Goal: Task Accomplishment & Management: Complete application form

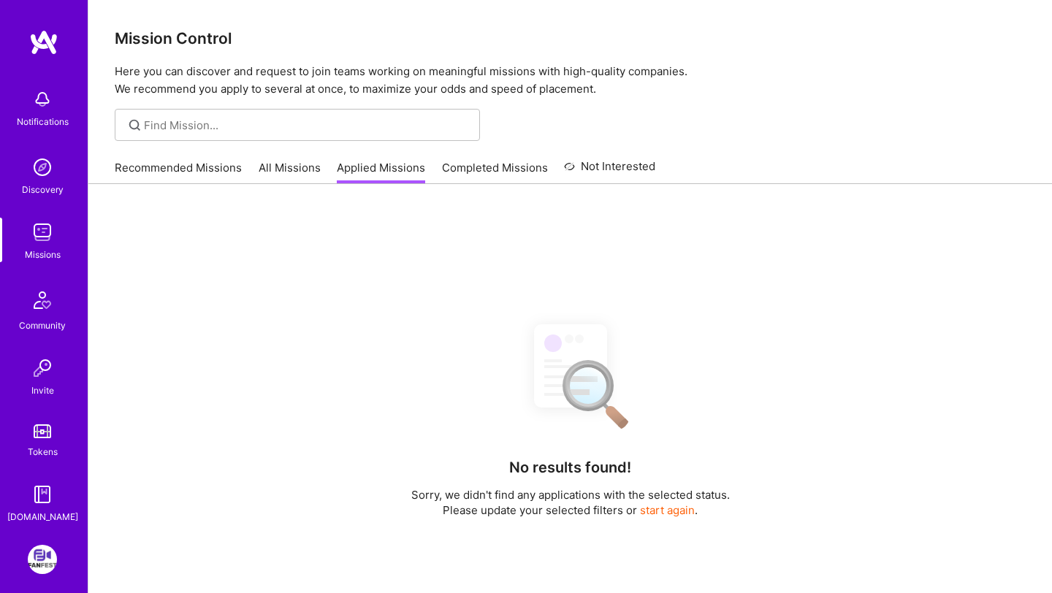
click at [58, 554] on link "FanFest: Media Engagement Platform" at bounding box center [42, 559] width 37 height 29
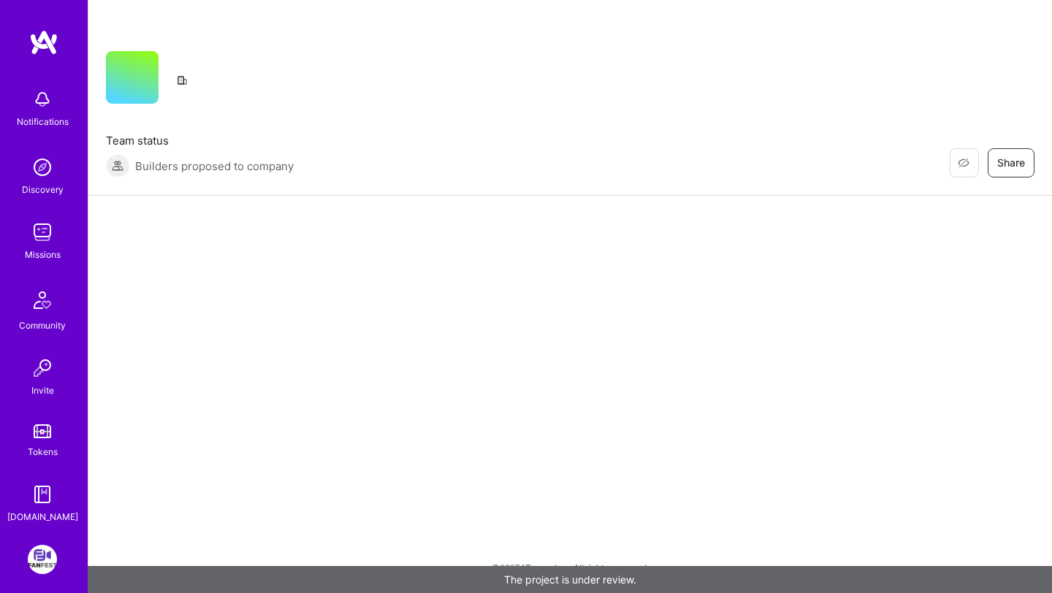
scroll to position [60, 0]
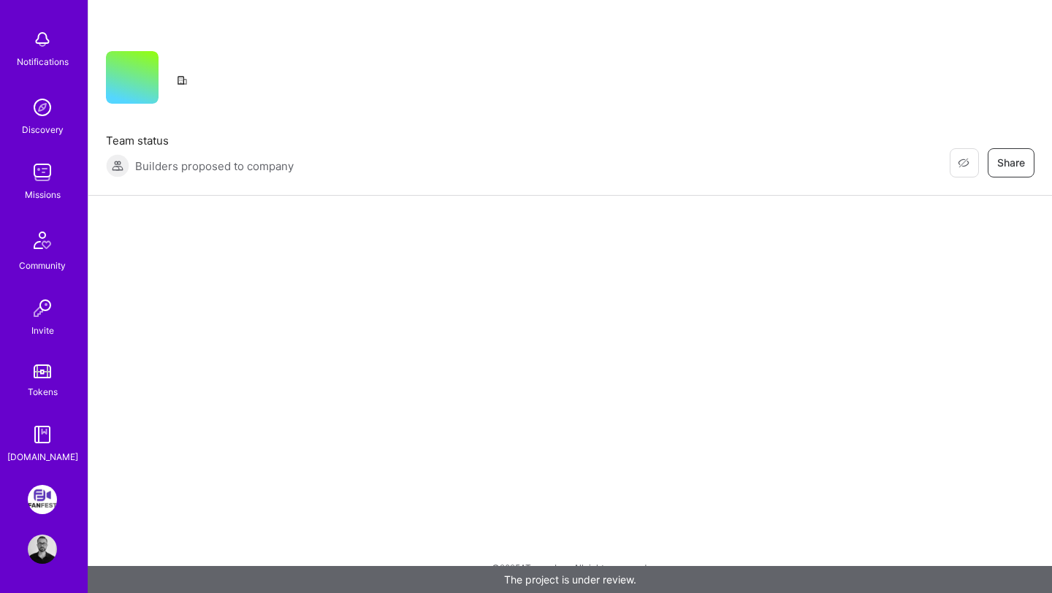
click at [41, 496] on img at bounding box center [42, 499] width 29 height 29
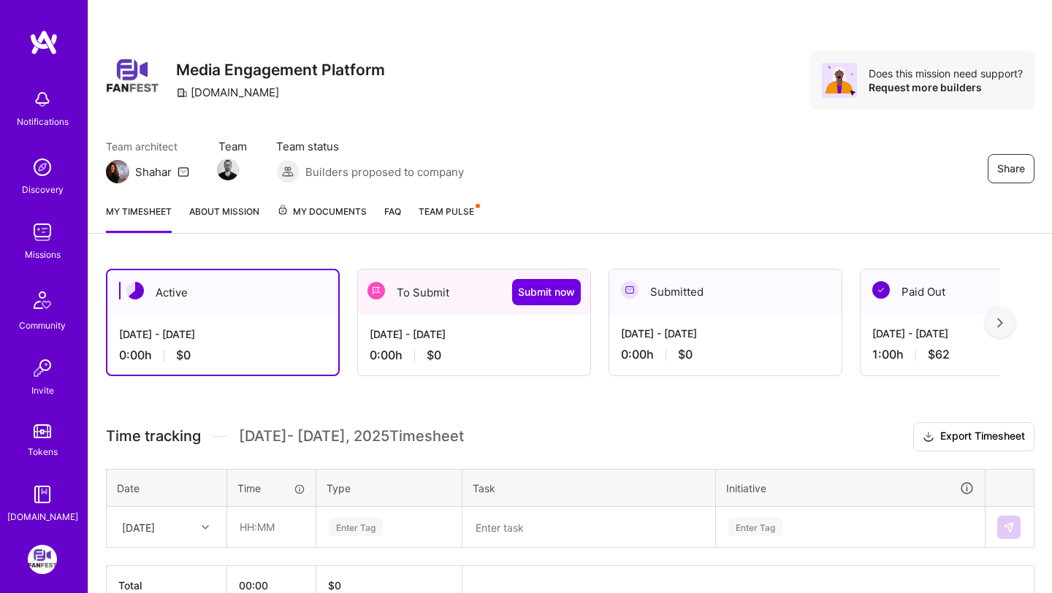
scroll to position [83, 0]
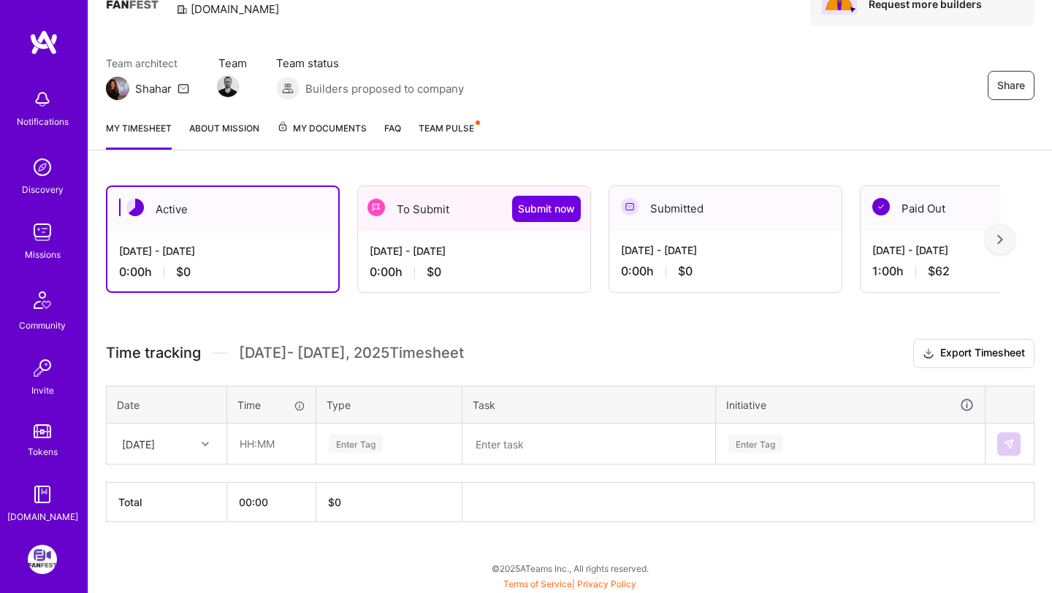
click at [457, 221] on div "To Submit Submit now" at bounding box center [474, 208] width 232 height 45
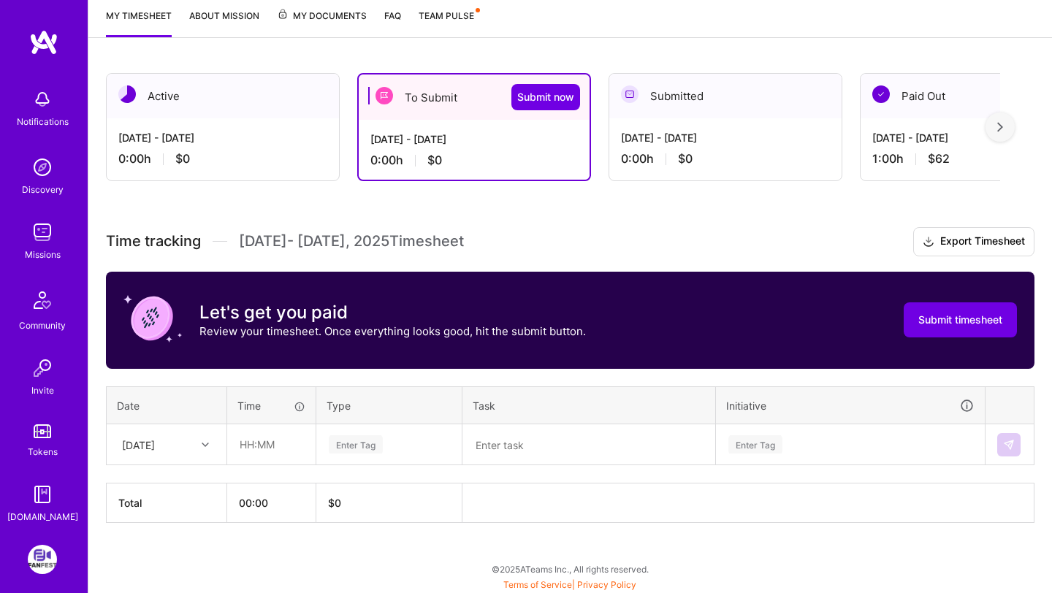
scroll to position [197, 0]
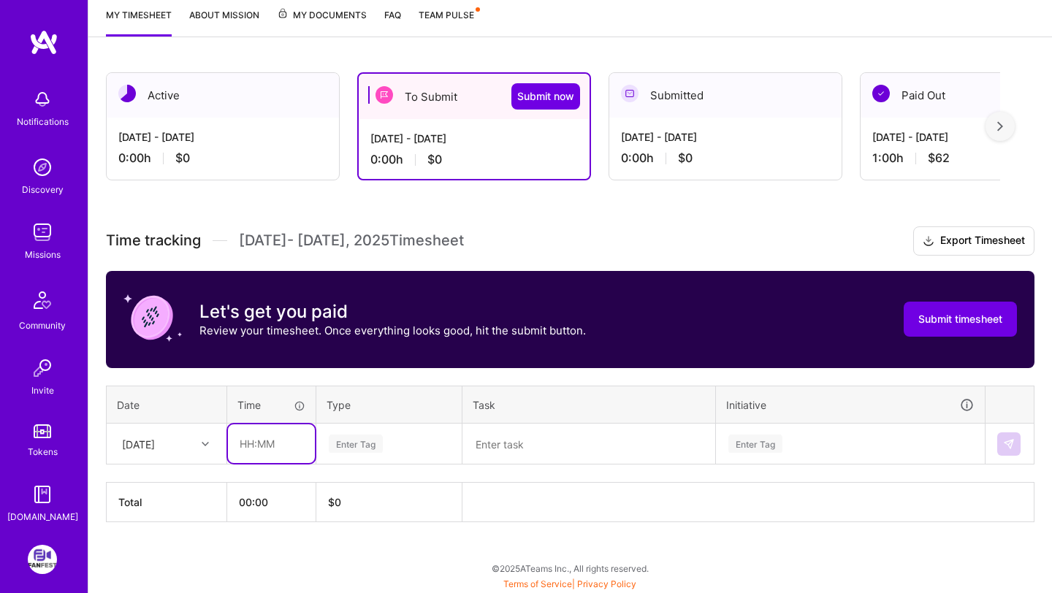
click at [256, 434] on input "text" at bounding box center [271, 443] width 87 height 39
click at [354, 438] on div "Enter Tag" at bounding box center [356, 443] width 54 height 23
click at [367, 376] on div "Time tracking [DATE] - [DATE] Timesheet Export Timesheet Let's get you paid Rev…" at bounding box center [570, 374] width 929 height 296
click at [182, 441] on div "[DATE]" at bounding box center [155, 444] width 81 height 24
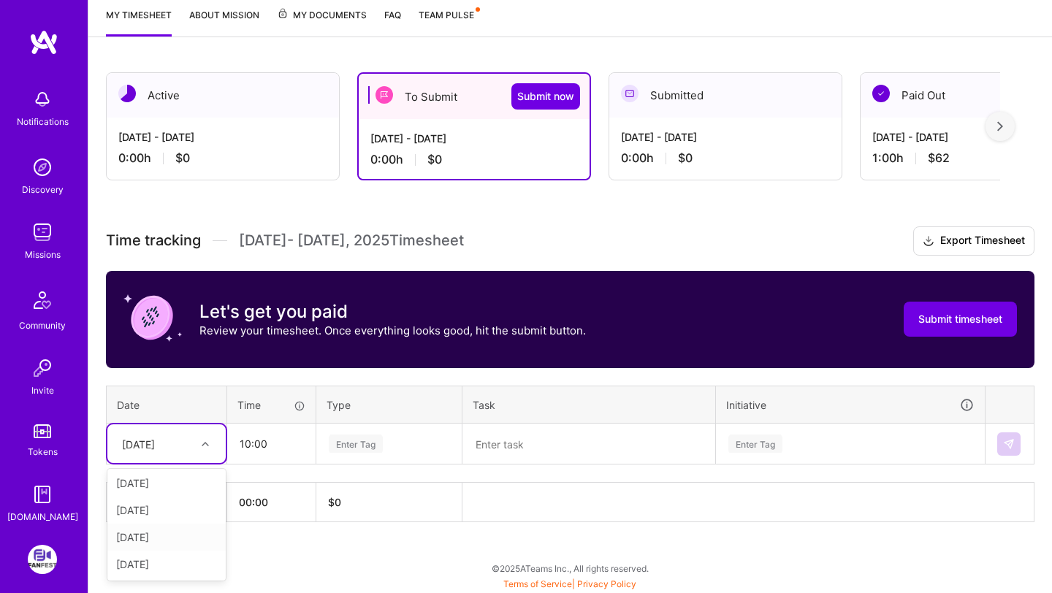
scroll to position [0, 0]
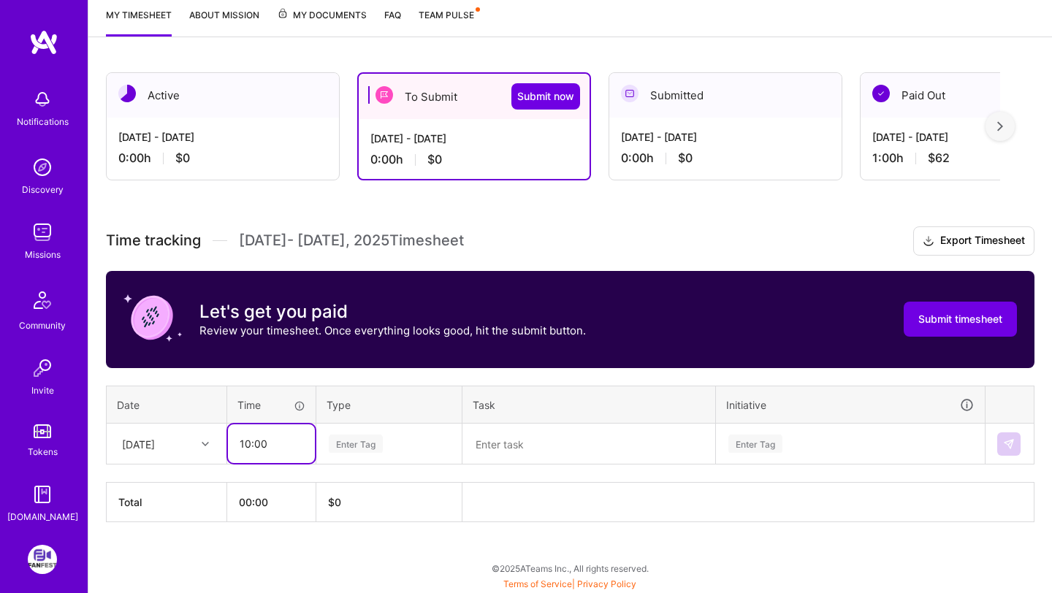
click at [271, 441] on input "10:00" at bounding box center [271, 443] width 87 height 39
click at [251, 438] on input "10:00" at bounding box center [271, 443] width 87 height 39
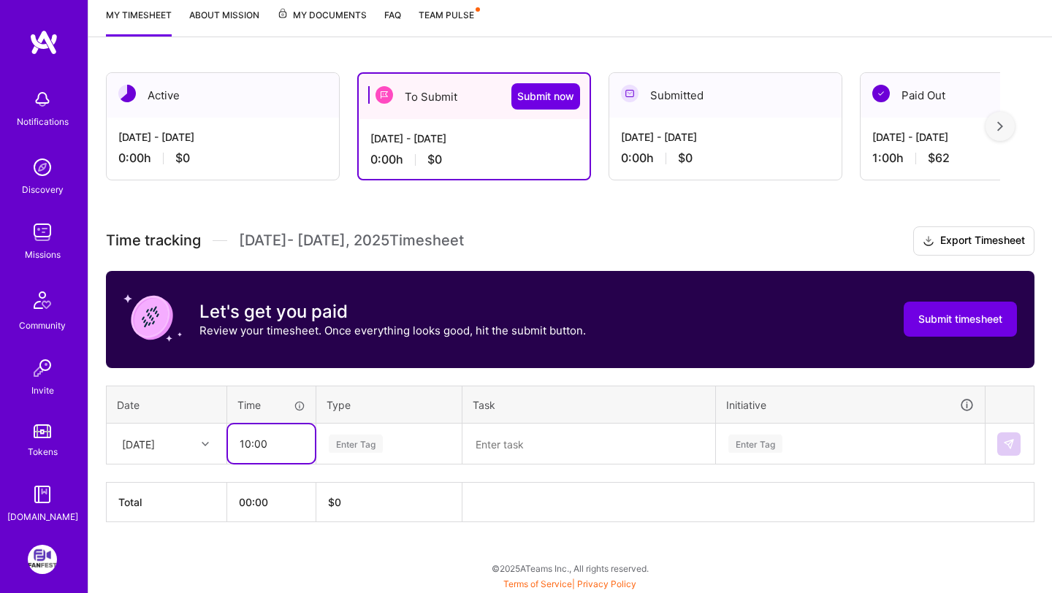
click at [251, 438] on input "10:00" at bounding box center [271, 443] width 87 height 39
click at [250, 443] on input "10:00" at bounding box center [271, 443] width 87 height 39
drag, startPoint x: 250, startPoint y: 443, endPoint x: 210, endPoint y: 443, distance: 39.5
click at [210, 443] on tr "[DATE] 10:00 Enter Tag Enter Tag" at bounding box center [571, 444] width 928 height 41
click at [242, 445] on input "10:00" at bounding box center [271, 443] width 87 height 39
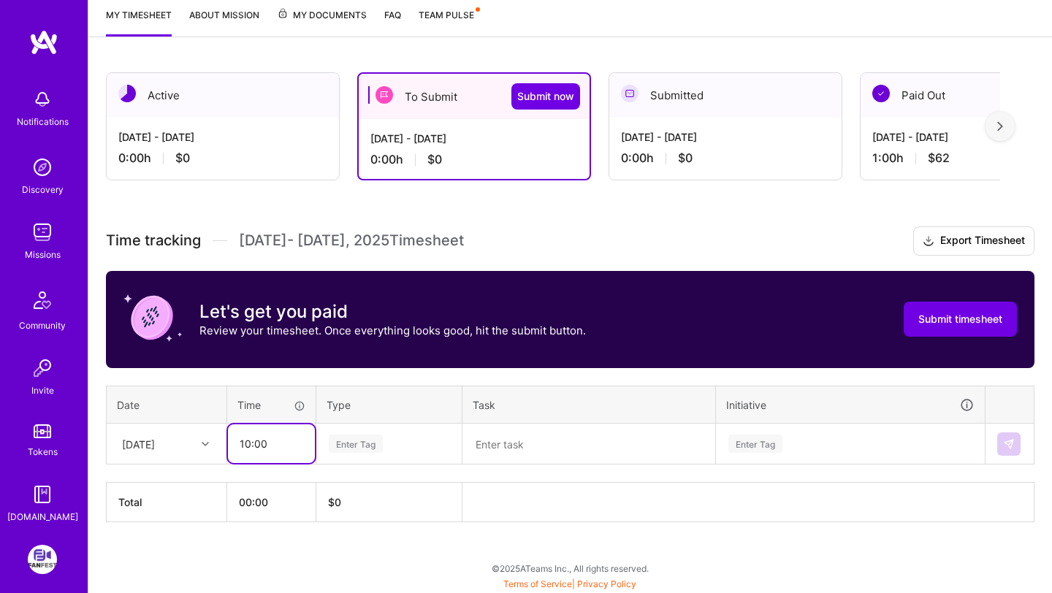
click at [242, 445] on input "10:00" at bounding box center [271, 443] width 87 height 39
type input "01:00"
click at [359, 435] on div "Enter Tag" at bounding box center [356, 443] width 54 height 23
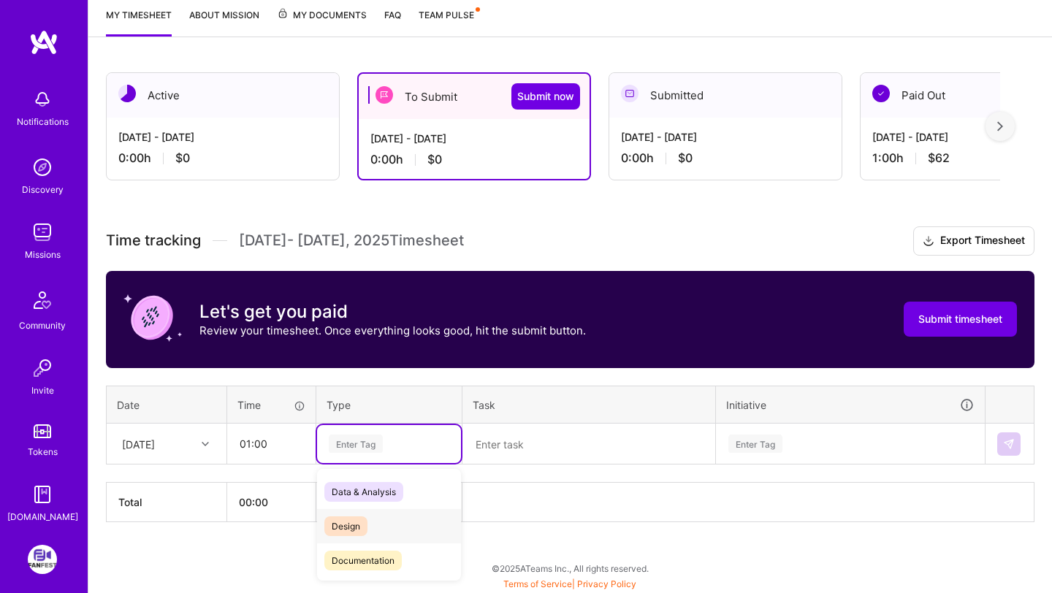
click at [376, 527] on div "Design" at bounding box center [389, 526] width 144 height 34
click at [513, 450] on textarea at bounding box center [589, 444] width 250 height 38
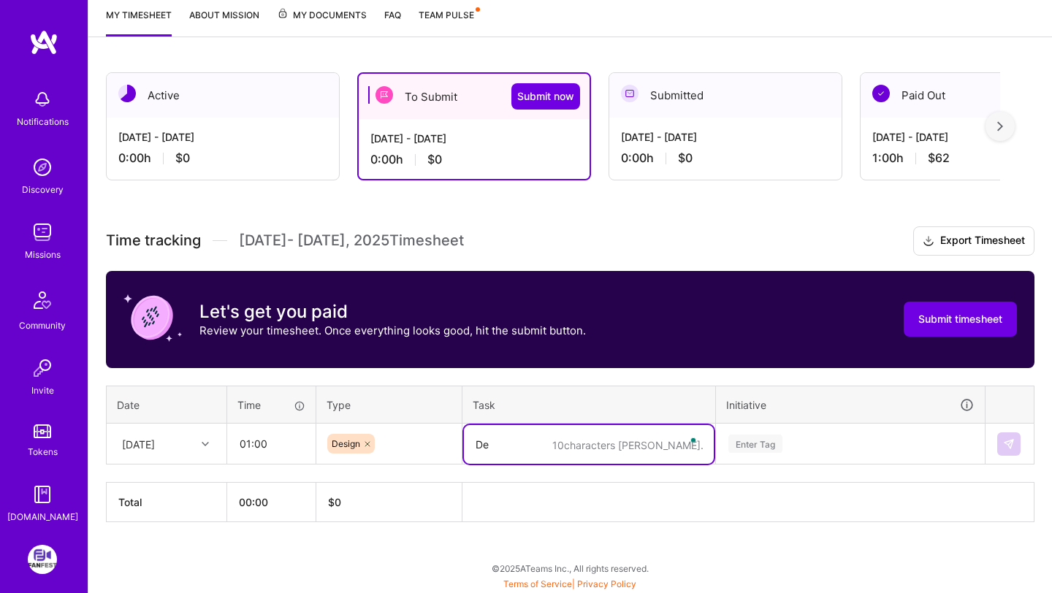
type textarea "D"
type textarea "Engagement loop"
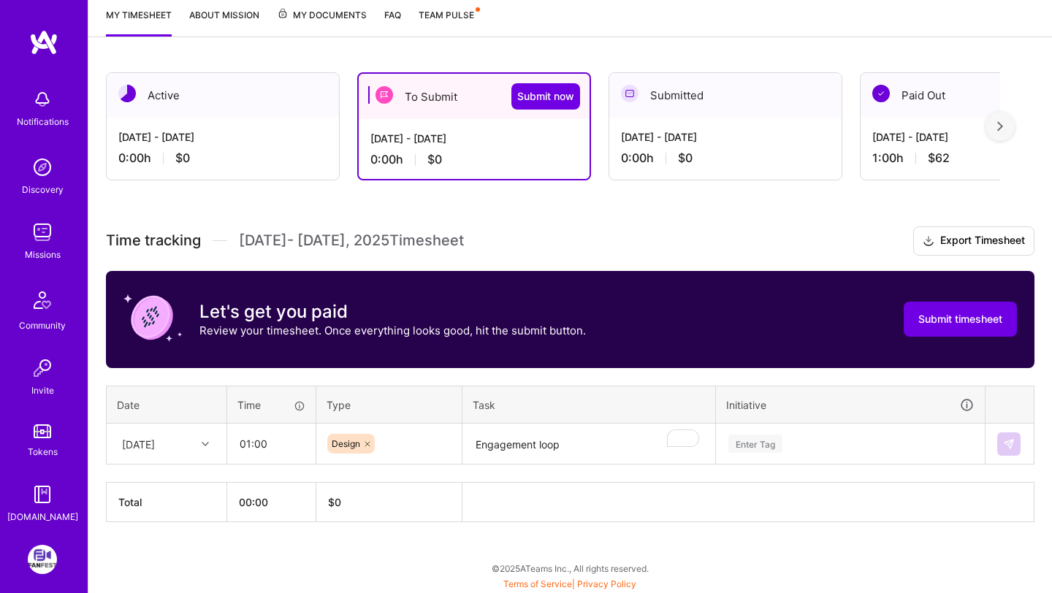
click at [540, 377] on div "Time tracking [DATE] - [DATE] Timesheet Export Timesheet Let's get you paid Rev…" at bounding box center [570, 374] width 929 height 296
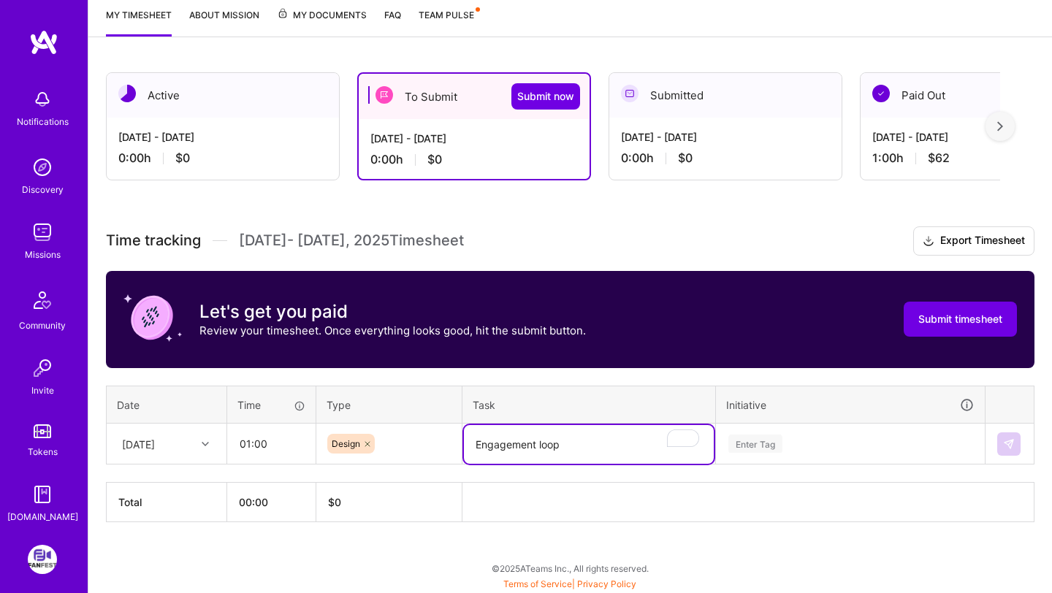
click at [576, 440] on textarea "Engagement loop" at bounding box center [589, 444] width 250 height 39
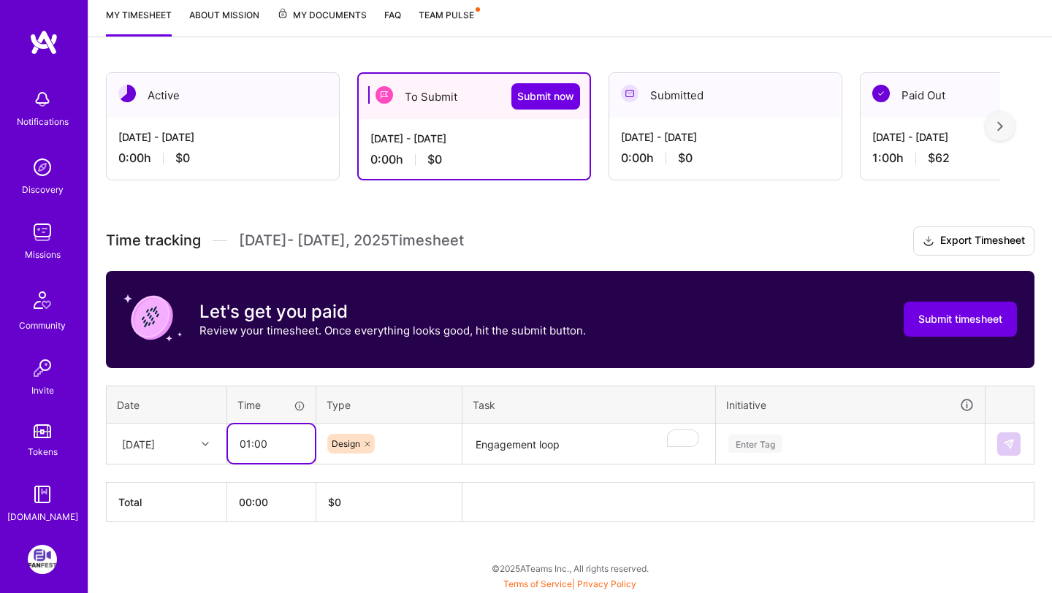
click at [249, 443] on input "01:00" at bounding box center [271, 443] width 87 height 39
type input "04:00"
click at [372, 495] on th "$ 0" at bounding box center [389, 502] width 146 height 39
click at [774, 445] on div "Enter Tag" at bounding box center [850, 444] width 267 height 38
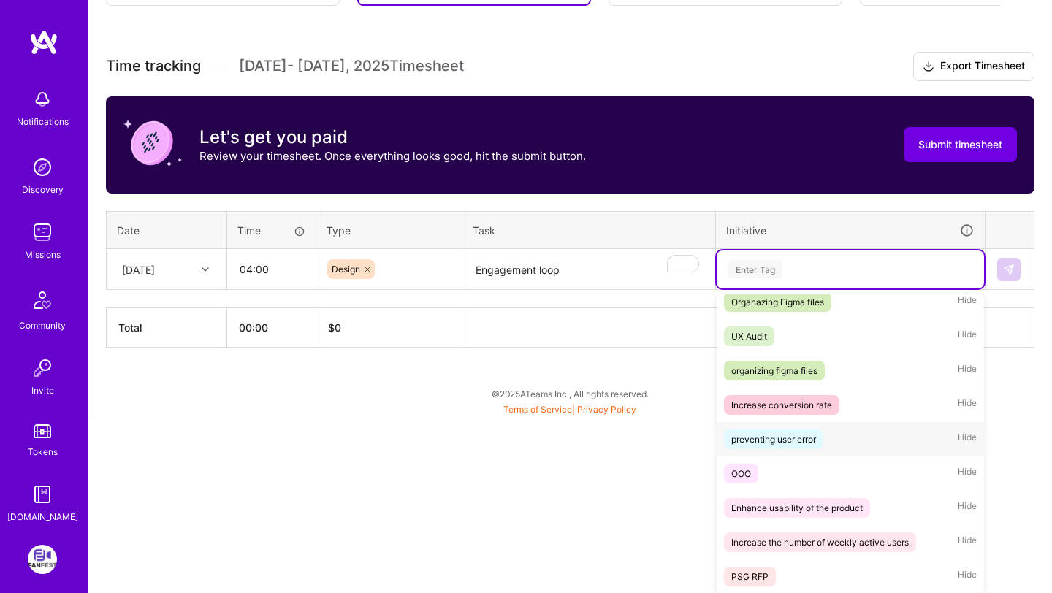
scroll to position [183, 0]
click at [846, 538] on div "Increase the number of weekly active users" at bounding box center [820, 543] width 178 height 15
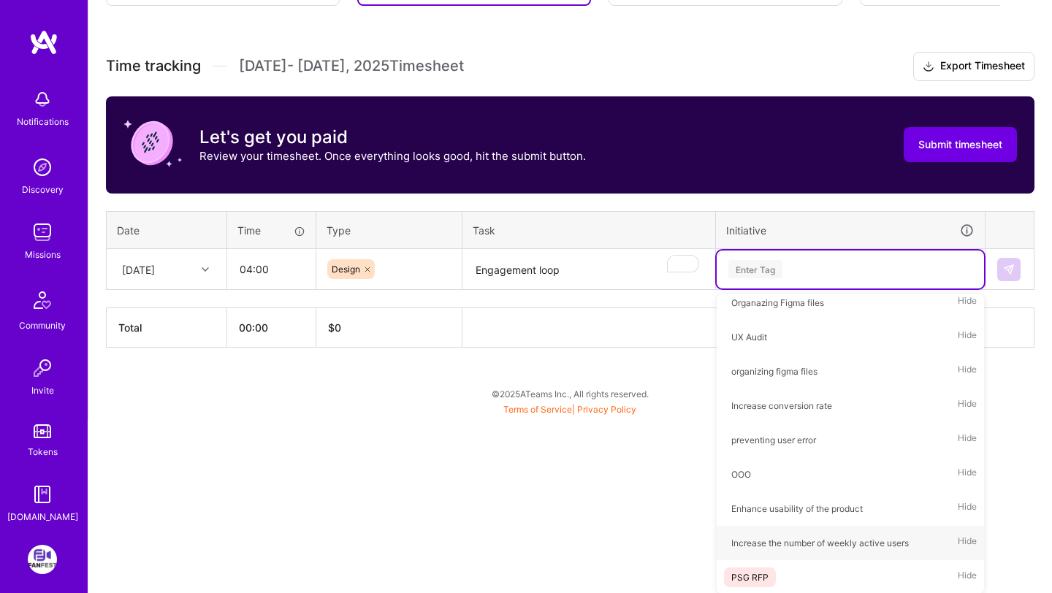
scroll to position [197, 0]
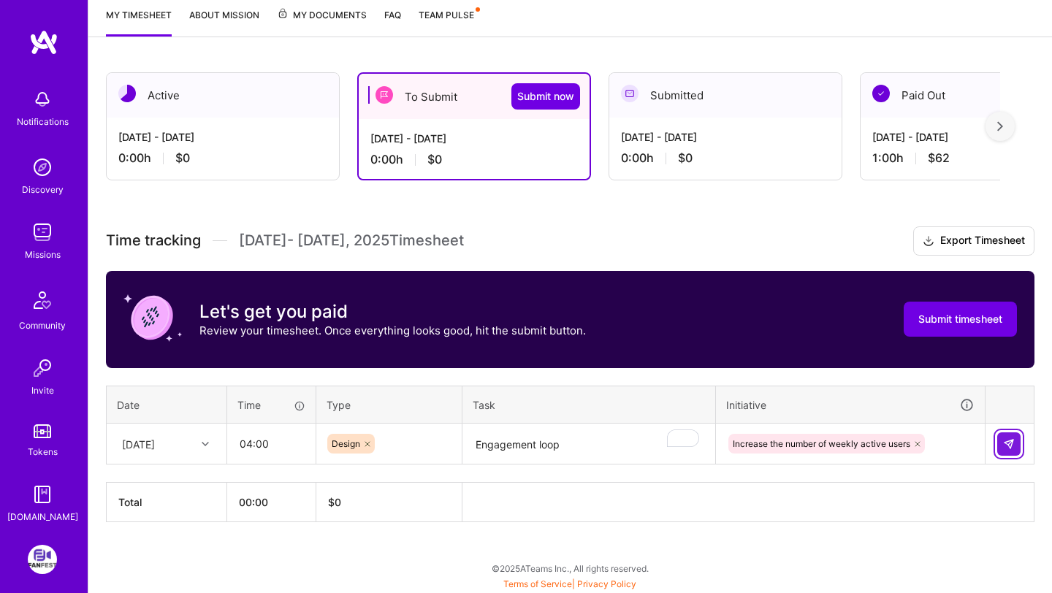
click at [1009, 442] on img at bounding box center [1009, 444] width 12 height 12
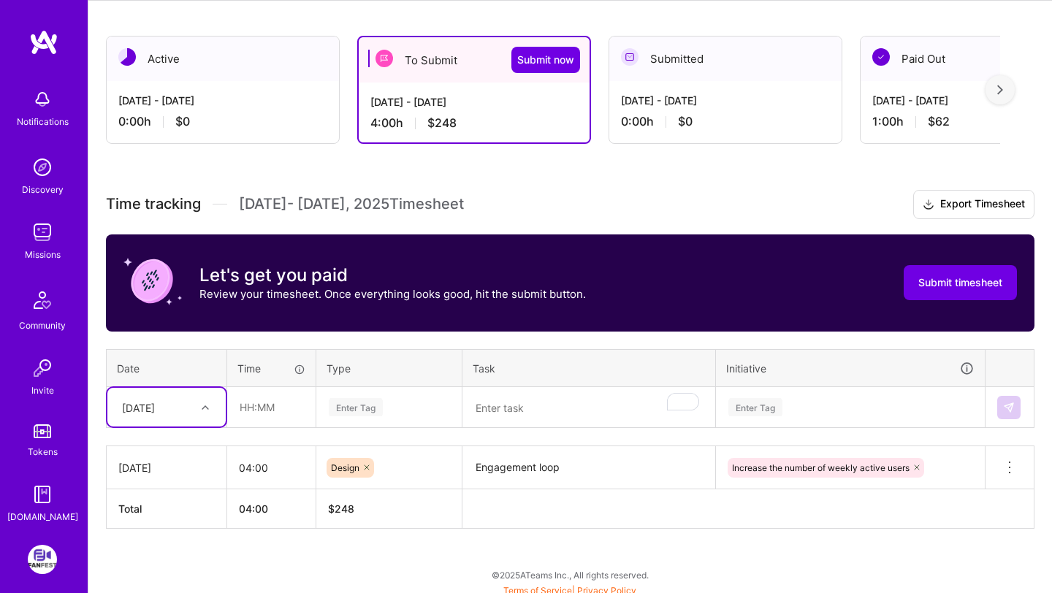
scroll to position [240, 0]
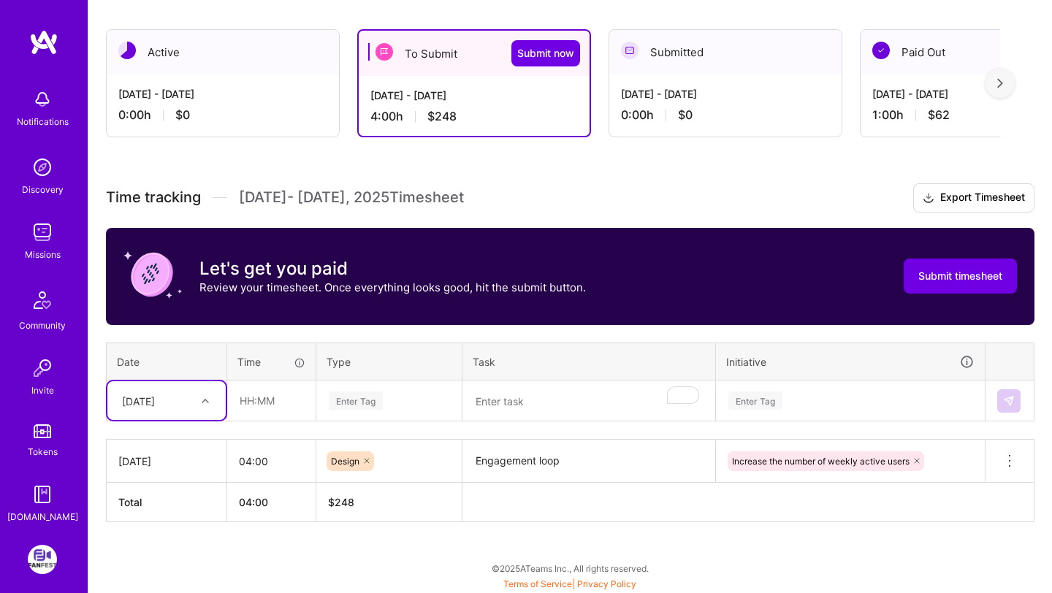
click at [543, 449] on textarea "Engagement loop" at bounding box center [589, 461] width 250 height 40
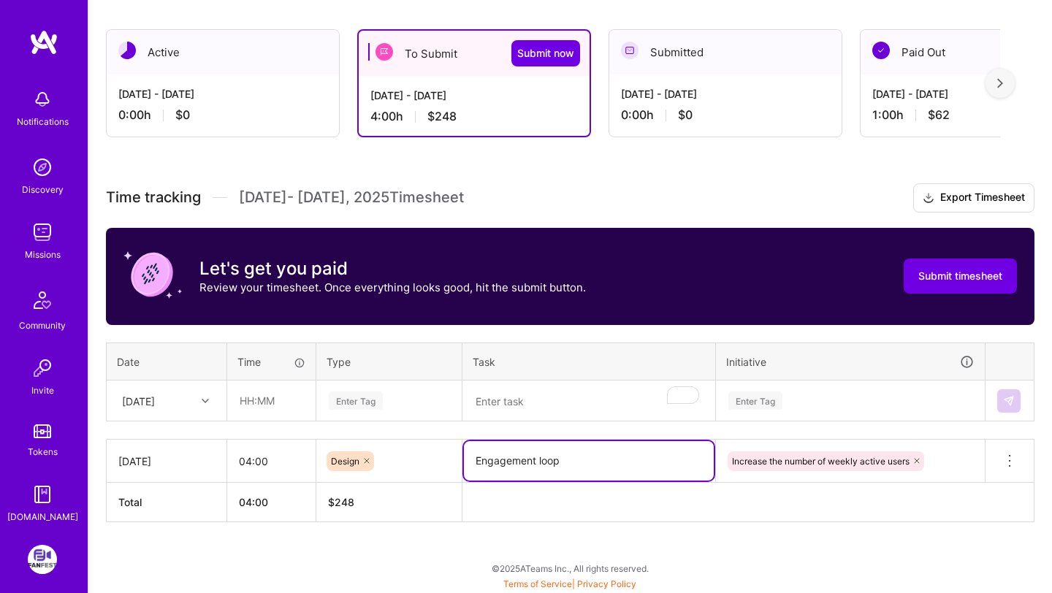
click at [543, 449] on textarea "Engagement loop" at bounding box center [589, 460] width 250 height 39
click at [575, 459] on textarea "Engagement loop" at bounding box center [589, 460] width 250 height 39
click at [527, 421] on div "Time tracking [DATE] - [DATE] Timesheet Export Timesheet Let's get you paid Rev…" at bounding box center [570, 352] width 929 height 339
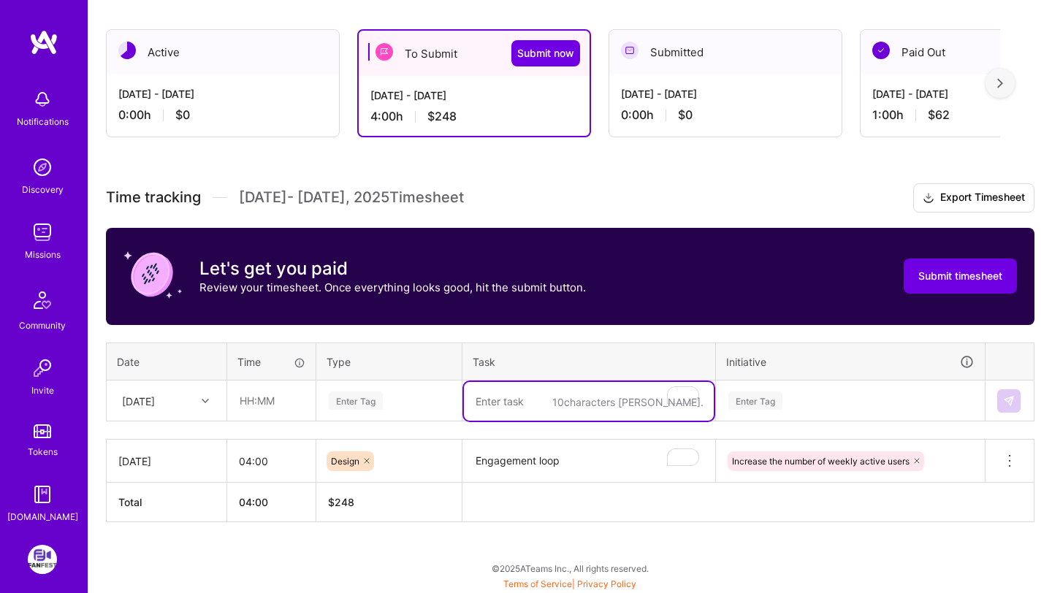
click at [517, 406] on textarea "To enrich screen reader interactions, please activate Accessibility in Grammarl…" at bounding box center [589, 401] width 250 height 39
paste textarea "Engagement loop"
type textarea "Engagement loop"
click at [340, 403] on div "Enter Tag" at bounding box center [356, 400] width 54 height 23
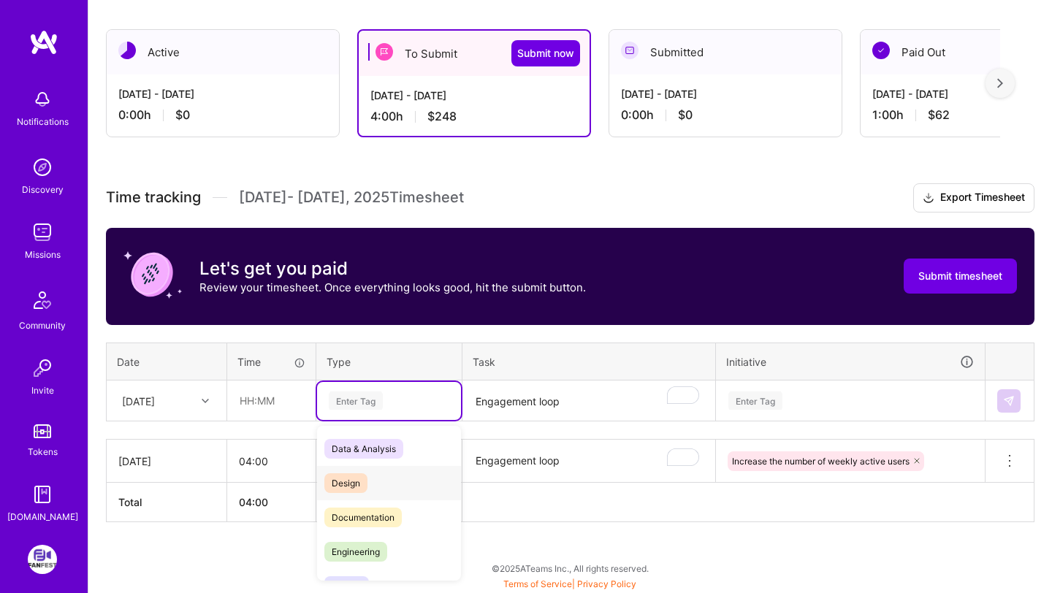
click at [378, 483] on div "Design" at bounding box center [389, 483] width 144 height 34
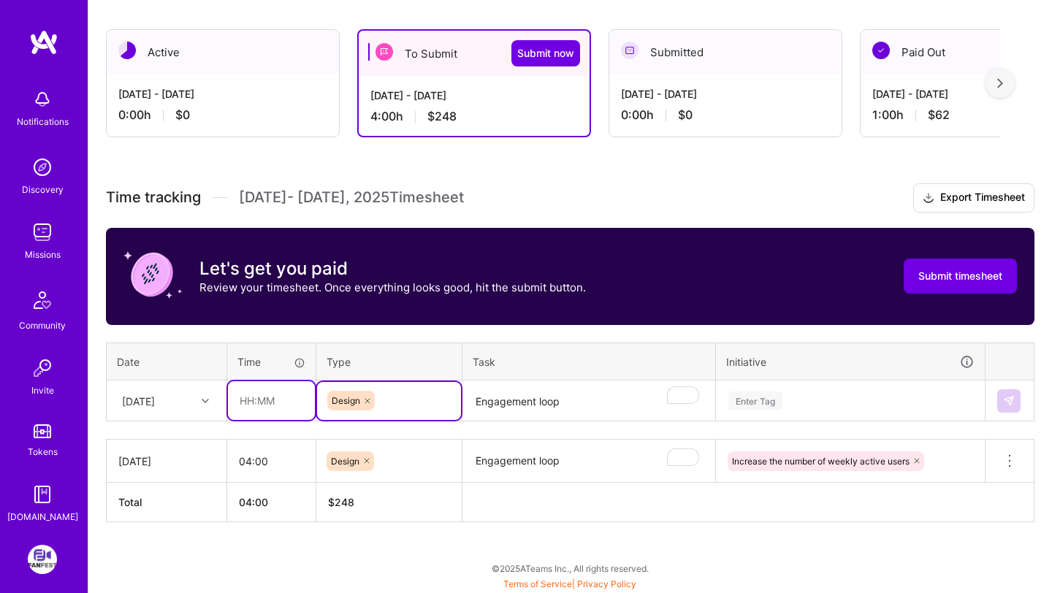
click at [260, 405] on input "text" at bounding box center [271, 400] width 87 height 39
type input "04:00"
click at [427, 332] on div "Time tracking [DATE] - [DATE] Timesheet Export Timesheet Let's get you paid Rev…" at bounding box center [570, 352] width 929 height 339
click at [785, 403] on div "Enter Tag" at bounding box center [850, 401] width 267 height 38
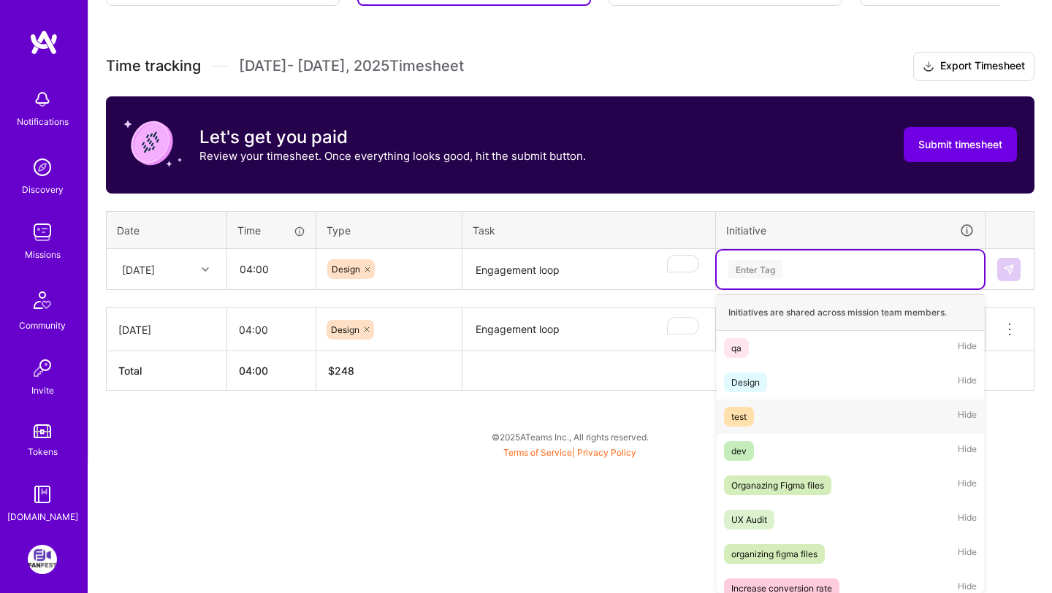
scroll to position [183, 0]
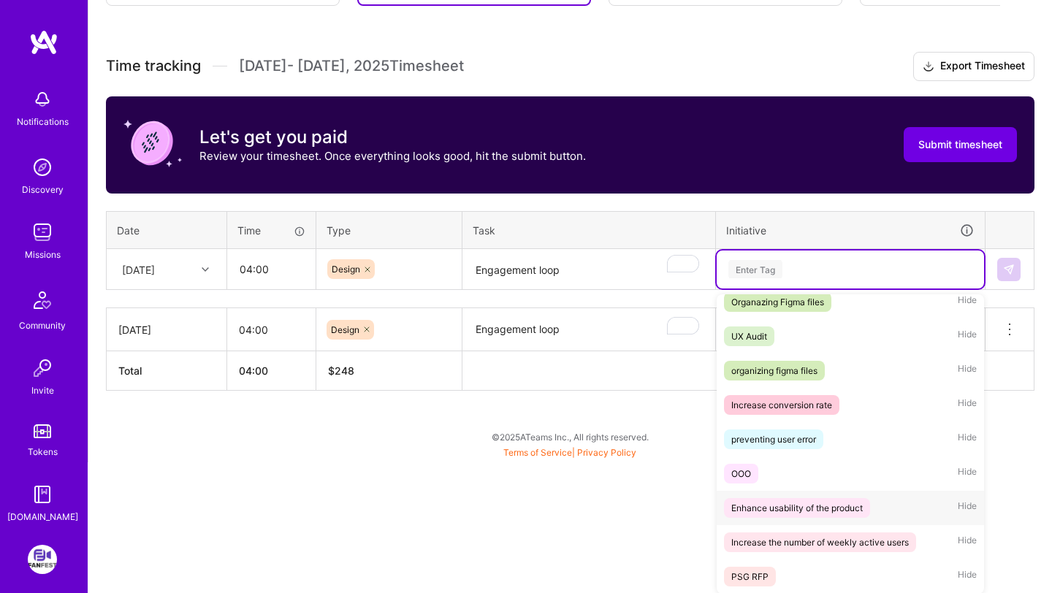
click at [790, 507] on div "Enhance usability of the product" at bounding box center [797, 507] width 132 height 15
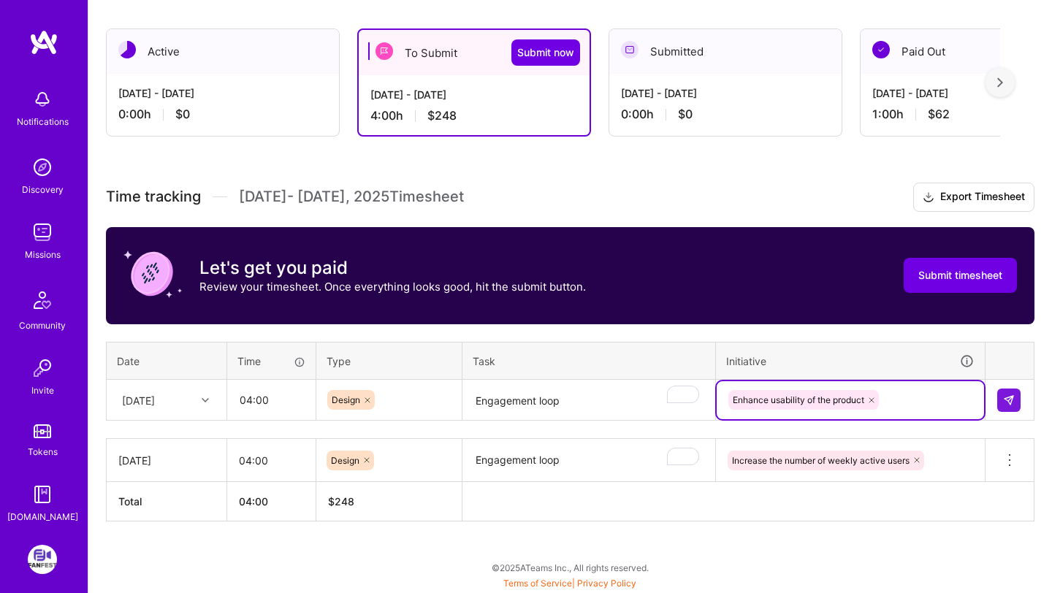
scroll to position [240, 0]
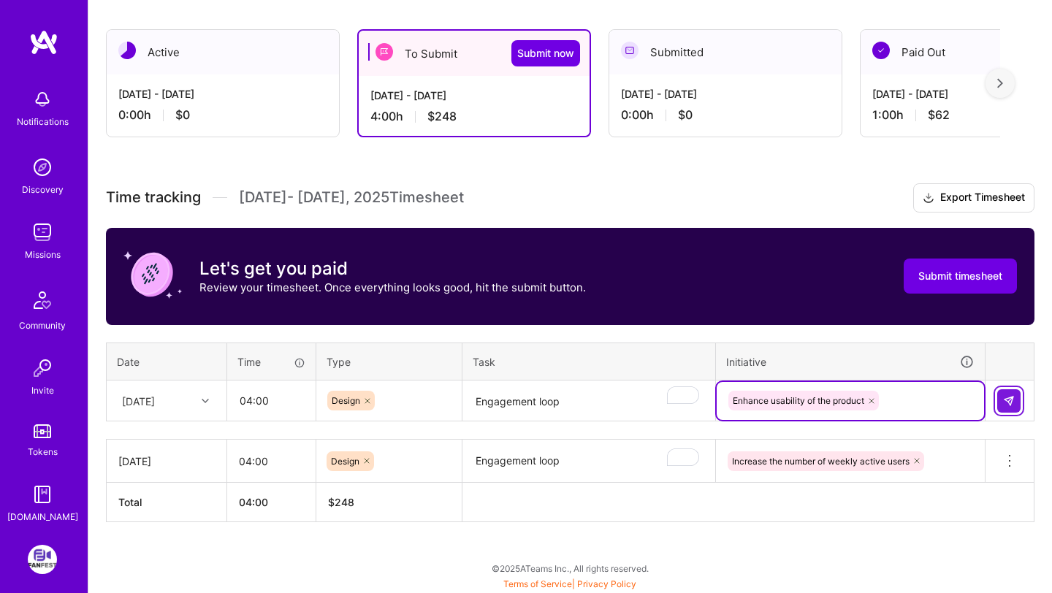
click at [998, 397] on button at bounding box center [1008, 400] width 23 height 23
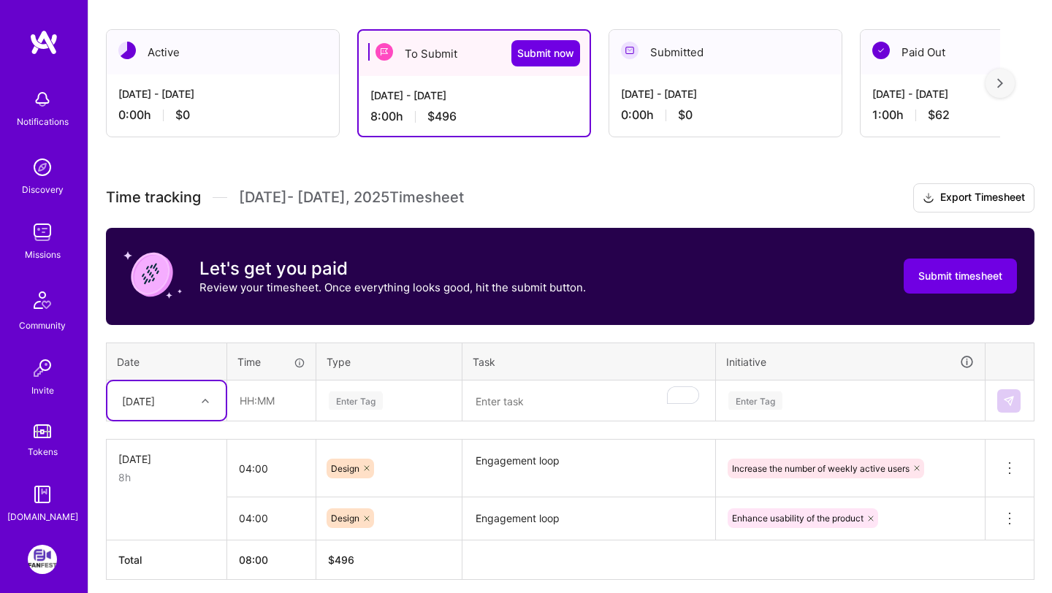
scroll to position [297, 0]
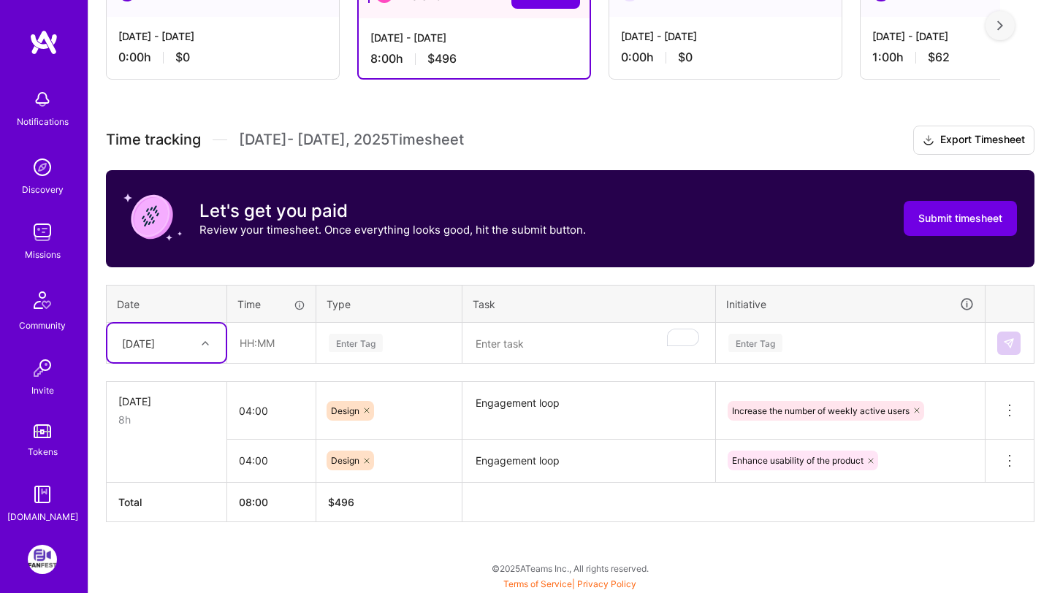
click at [521, 403] on textarea "Engagement loop" at bounding box center [589, 411] width 250 height 55
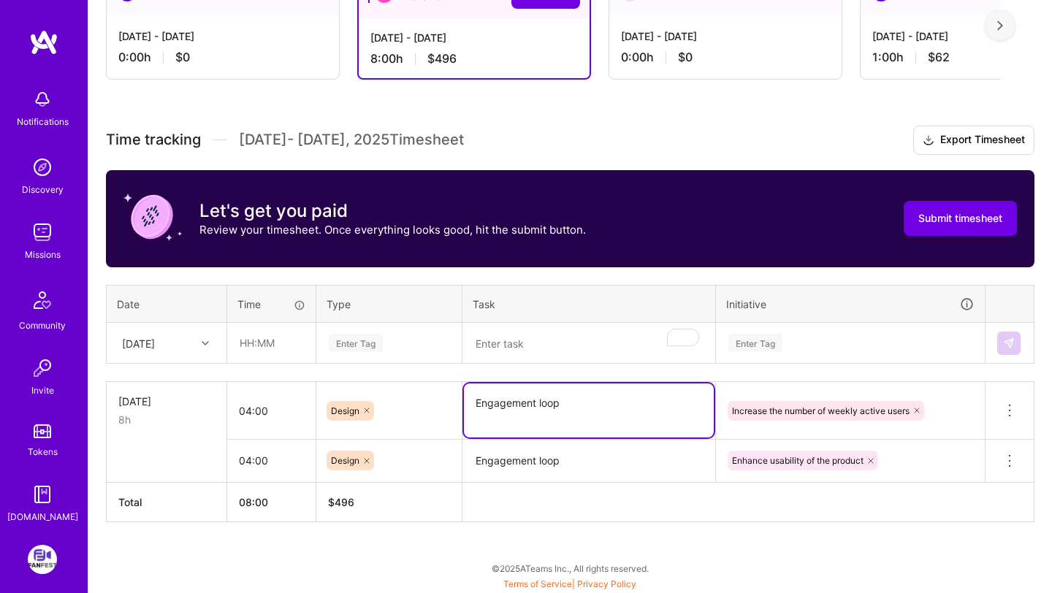
click at [521, 403] on textarea "Engagement loop" at bounding box center [589, 411] width 250 height 54
click at [204, 348] on div at bounding box center [207, 343] width 23 height 19
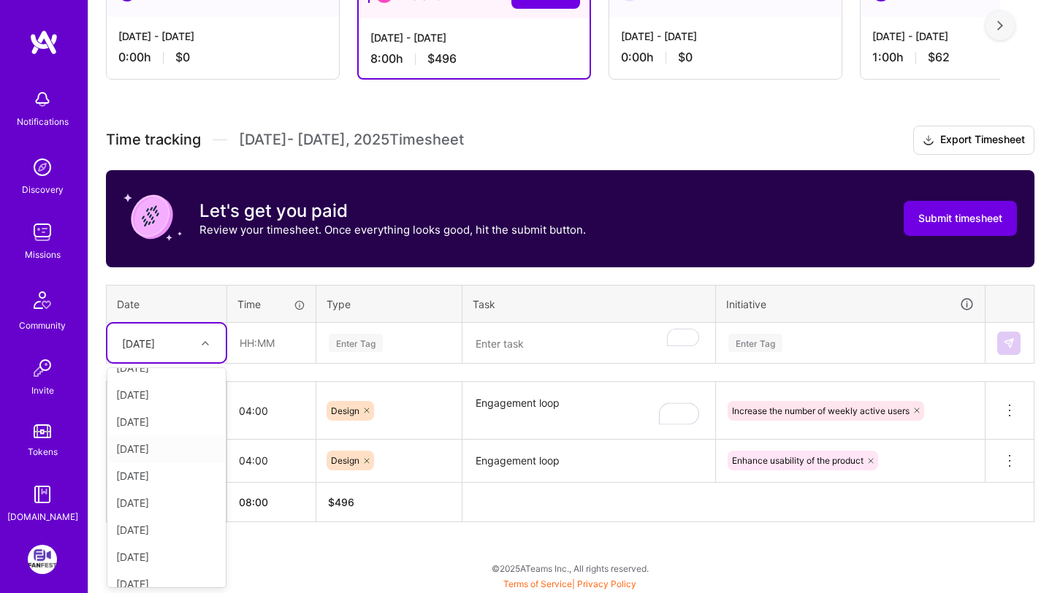
scroll to position [19, 0]
click at [183, 472] on div "[DATE]" at bounding box center [166, 473] width 118 height 27
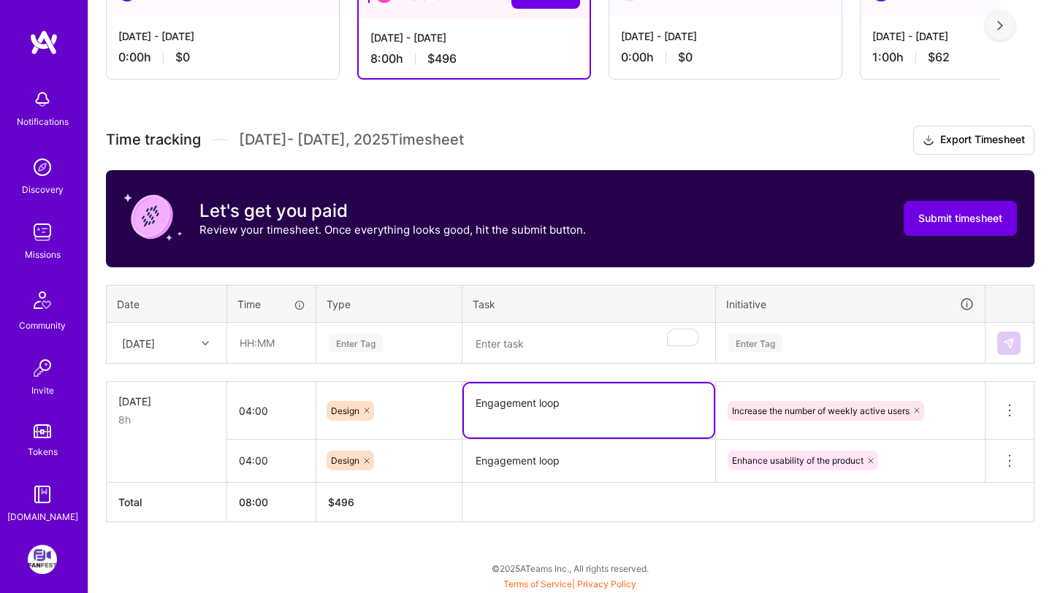
click at [489, 405] on textarea "Engagement loop" at bounding box center [589, 411] width 250 height 54
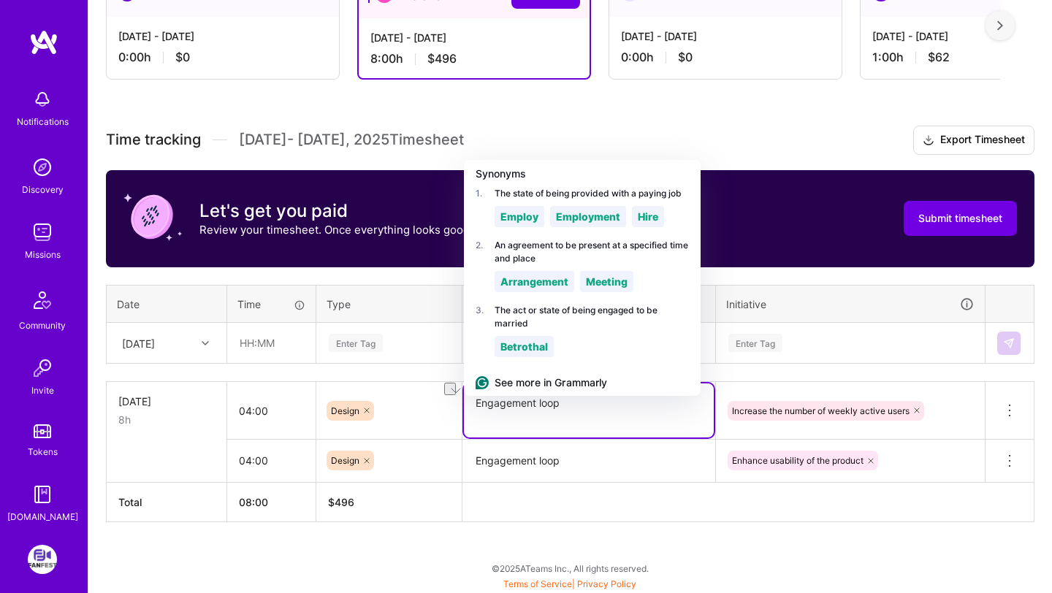
click at [524, 319] on div "3 . The act or state of being engaged to be married" at bounding box center [582, 317] width 237 height 26
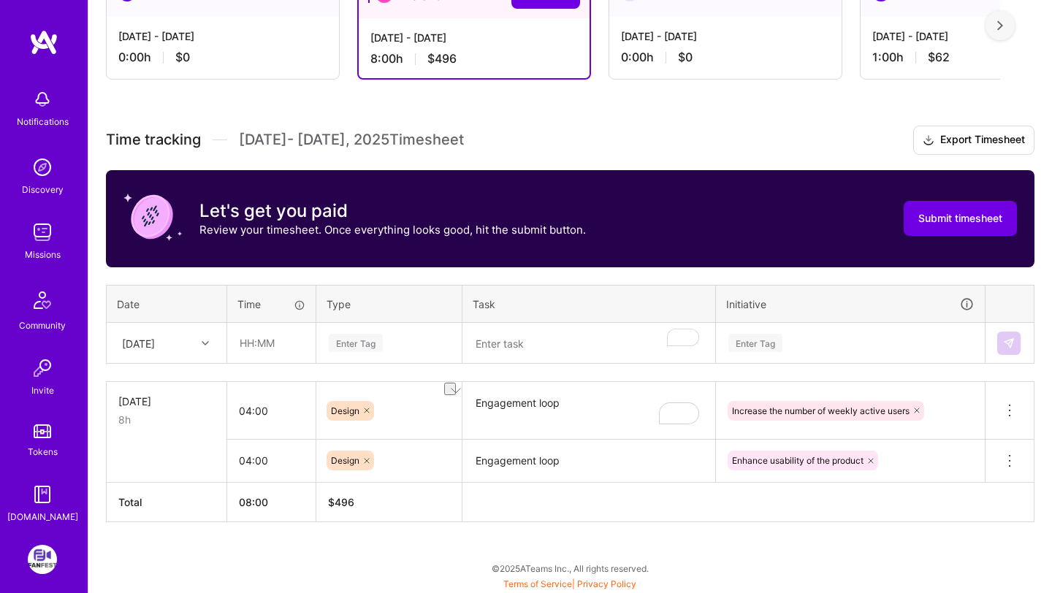
click at [435, 321] on th "Type" at bounding box center [389, 304] width 146 height 38
click at [571, 348] on textarea "To enrich screen reader interactions, please activate Accessibility in Grammarl…" at bounding box center [589, 343] width 250 height 39
paste textarea "Engagement loop"
type textarea "Engagement loop"
click at [860, 335] on div "Enter Tag" at bounding box center [850, 343] width 267 height 38
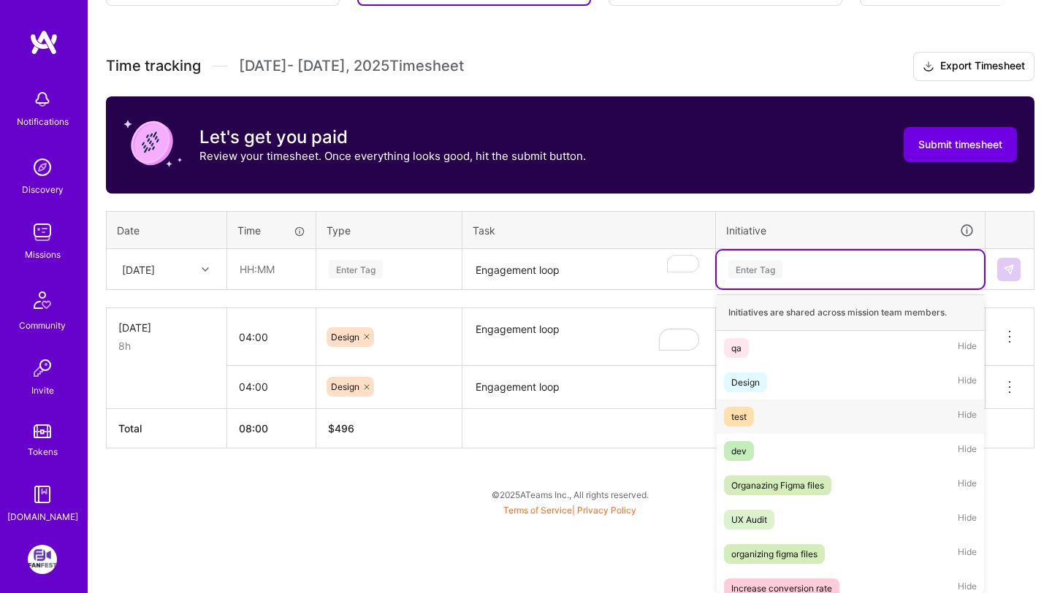
scroll to position [183, 0]
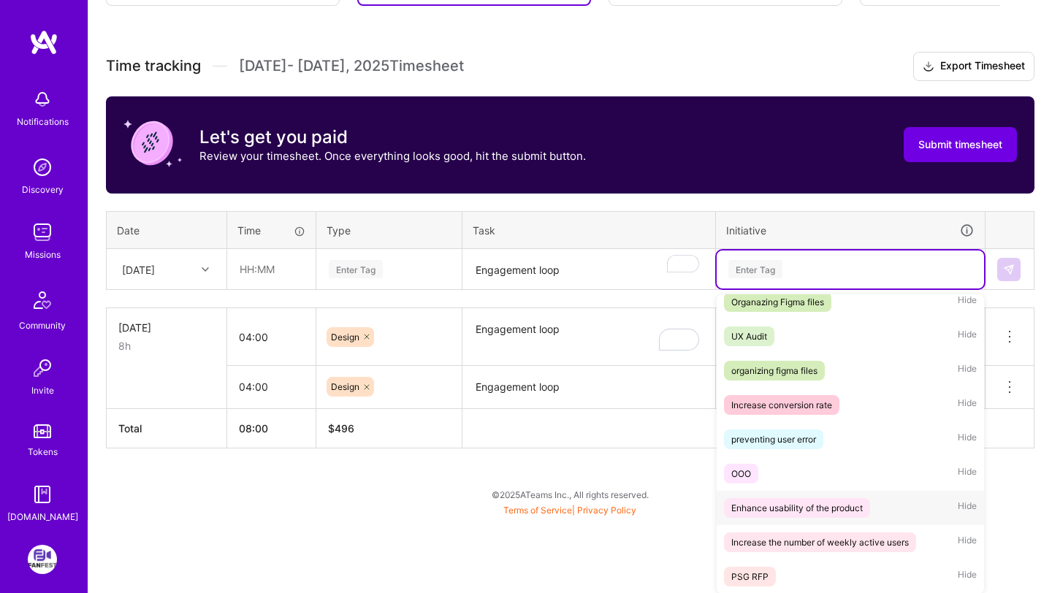
click at [802, 513] on div "Enhance usability of the product" at bounding box center [797, 507] width 132 height 15
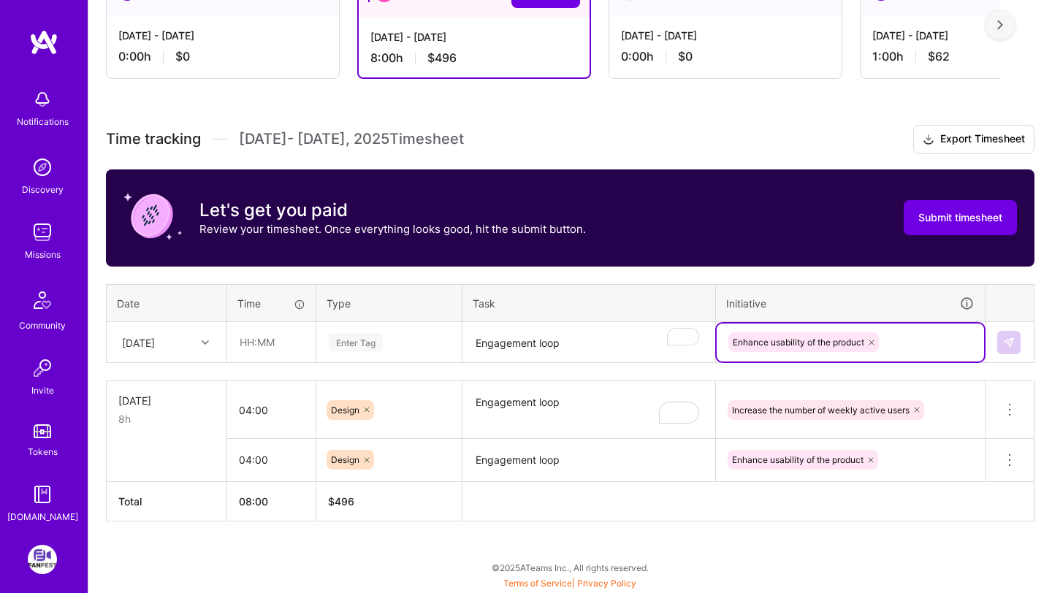
scroll to position [297, 0]
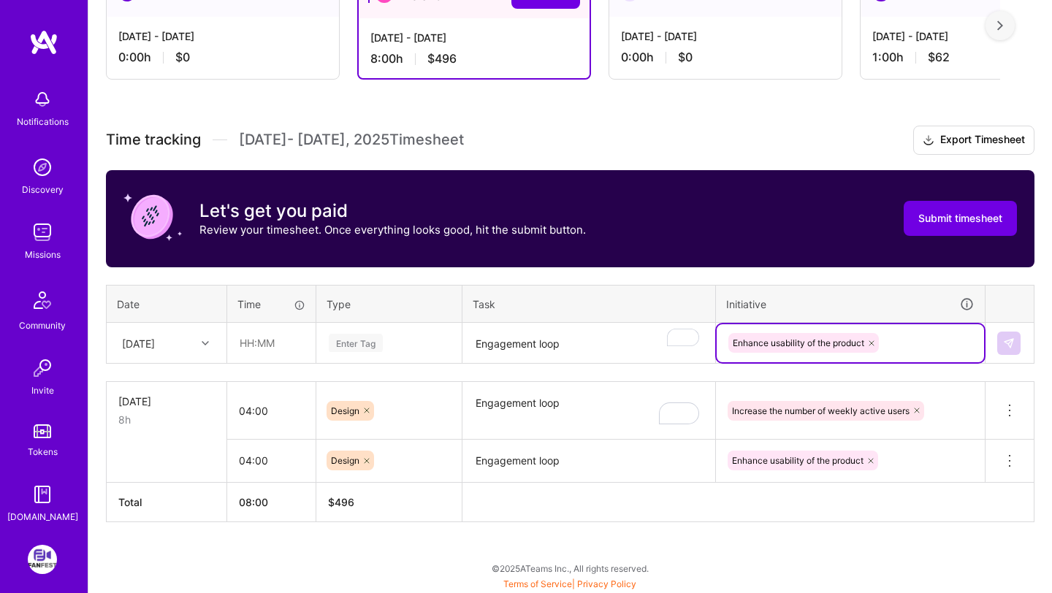
click at [374, 336] on div "Enter Tag" at bounding box center [356, 343] width 54 height 23
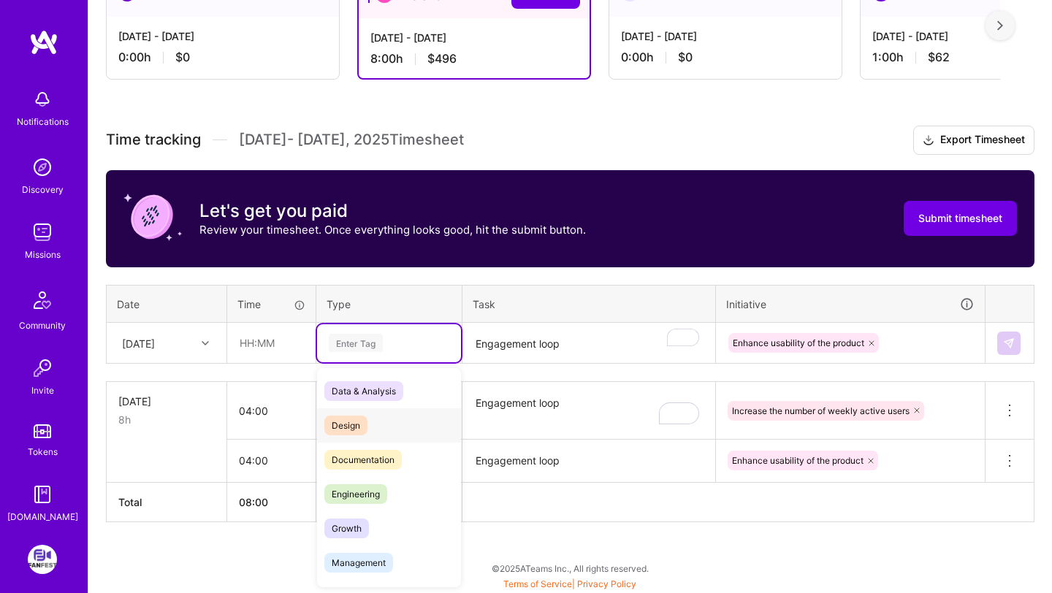
click at [376, 433] on div "Design" at bounding box center [389, 425] width 144 height 34
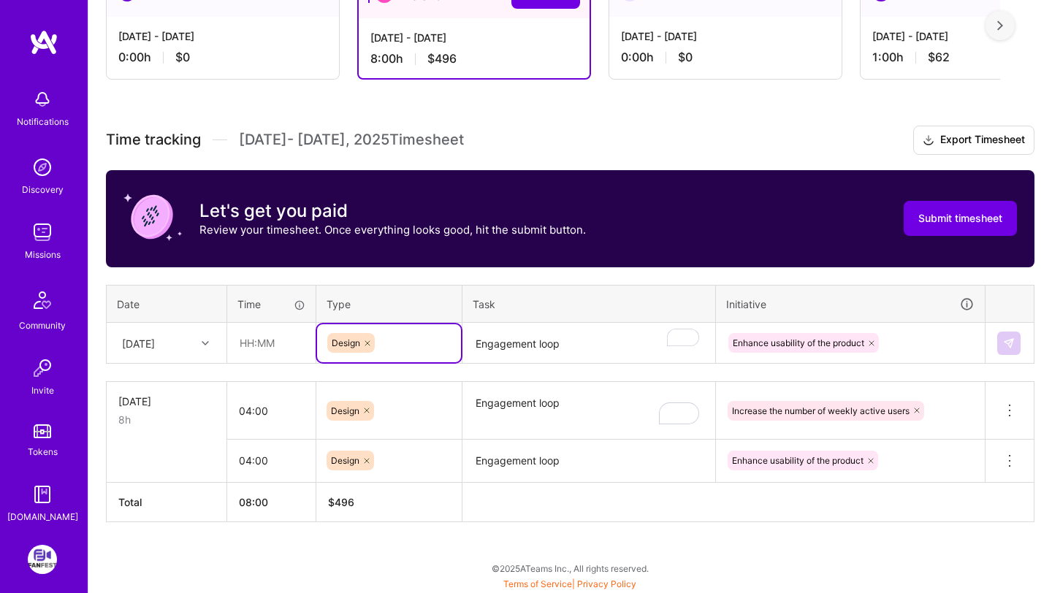
click at [544, 305] on th "Task" at bounding box center [589, 304] width 254 height 38
click at [242, 342] on input "text" at bounding box center [271, 343] width 87 height 39
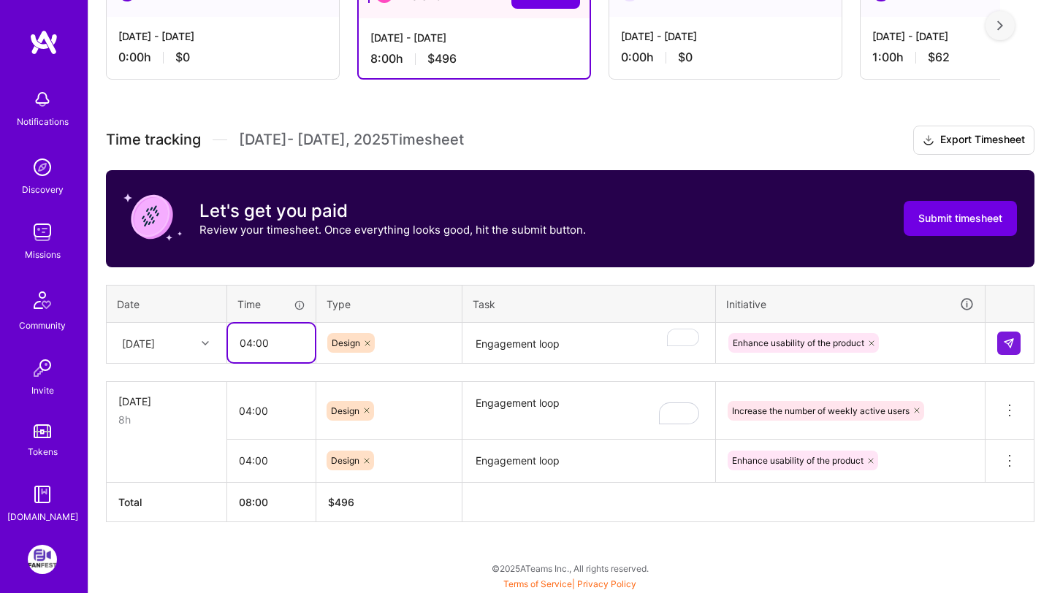
type input "04:00"
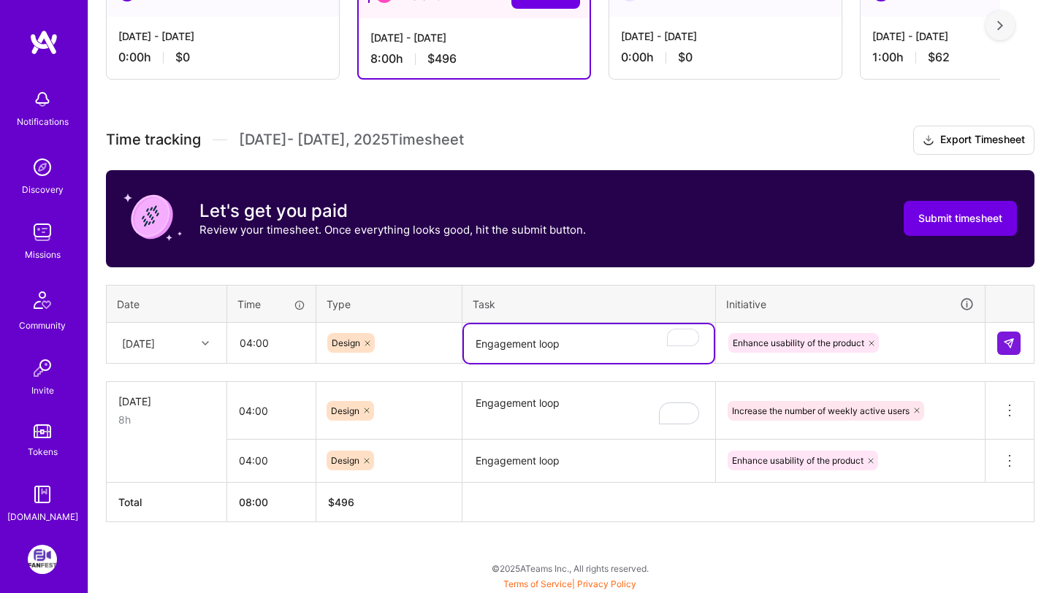
click at [579, 346] on textarea "Engagement loop" at bounding box center [589, 343] width 250 height 39
type textarea "Engagement loop and Design QA"
click at [865, 289] on th "Initiative" at bounding box center [851, 304] width 270 height 38
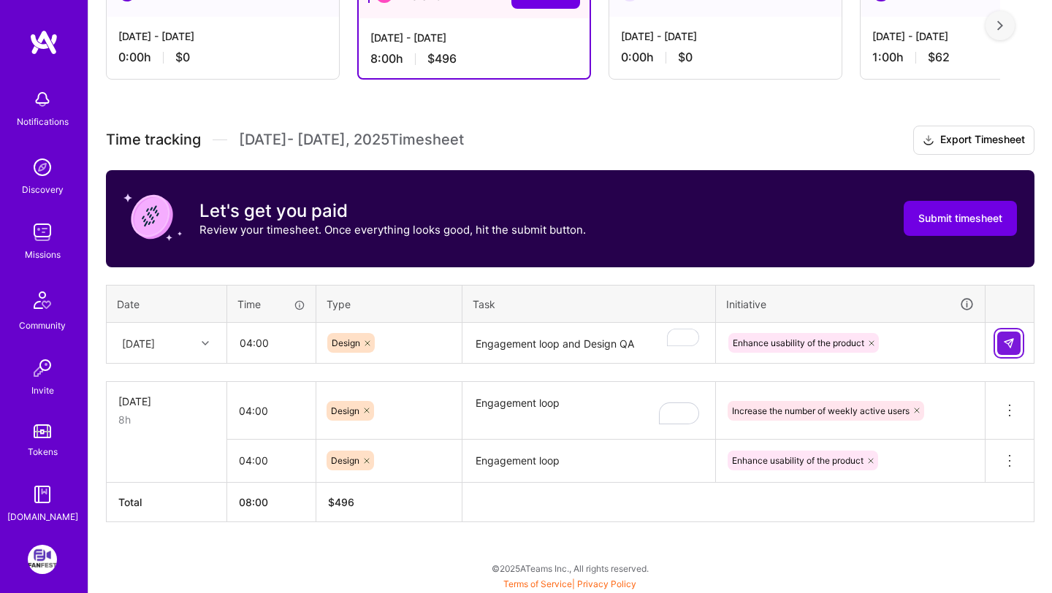
click at [1005, 351] on button at bounding box center [1008, 343] width 23 height 23
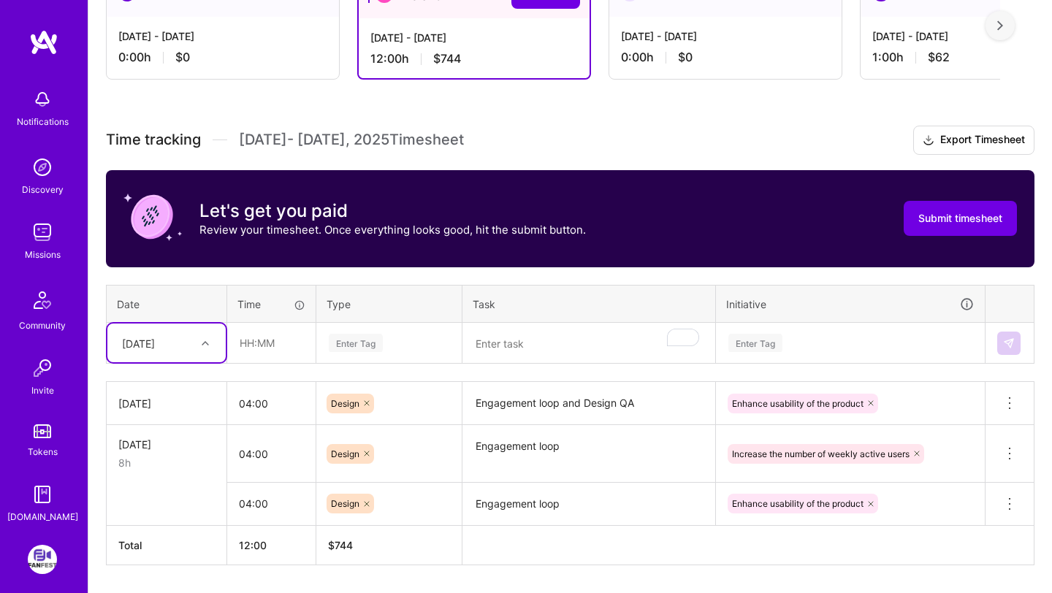
click at [527, 397] on textarea "Engagement loop and Design QA" at bounding box center [589, 404] width 250 height 40
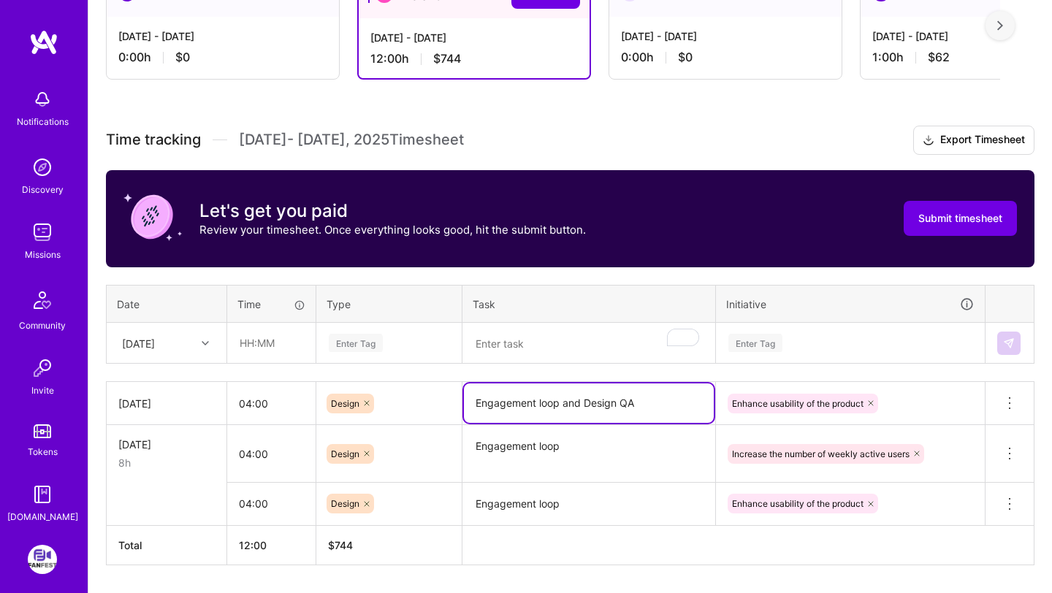
click at [527, 397] on textarea "Engagement loop and Design QA" at bounding box center [589, 403] width 250 height 39
click at [514, 350] on textarea "To enrich screen reader interactions, please activate Accessibility in Grammarl…" at bounding box center [589, 343] width 250 height 39
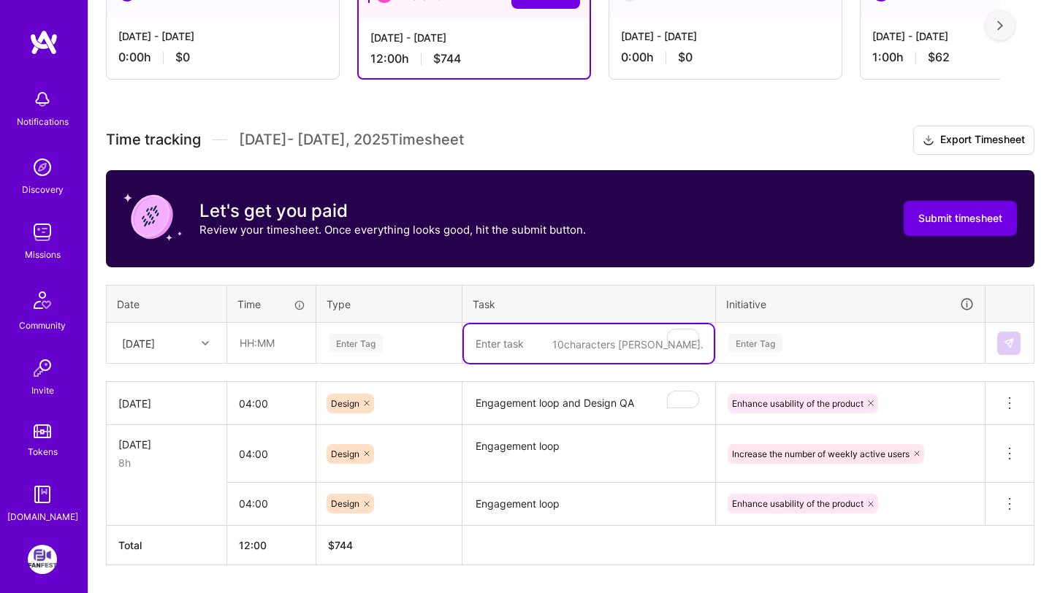
paste textarea "Engagement loop and Design QA"
type textarea "Engagement loop and Design QA"
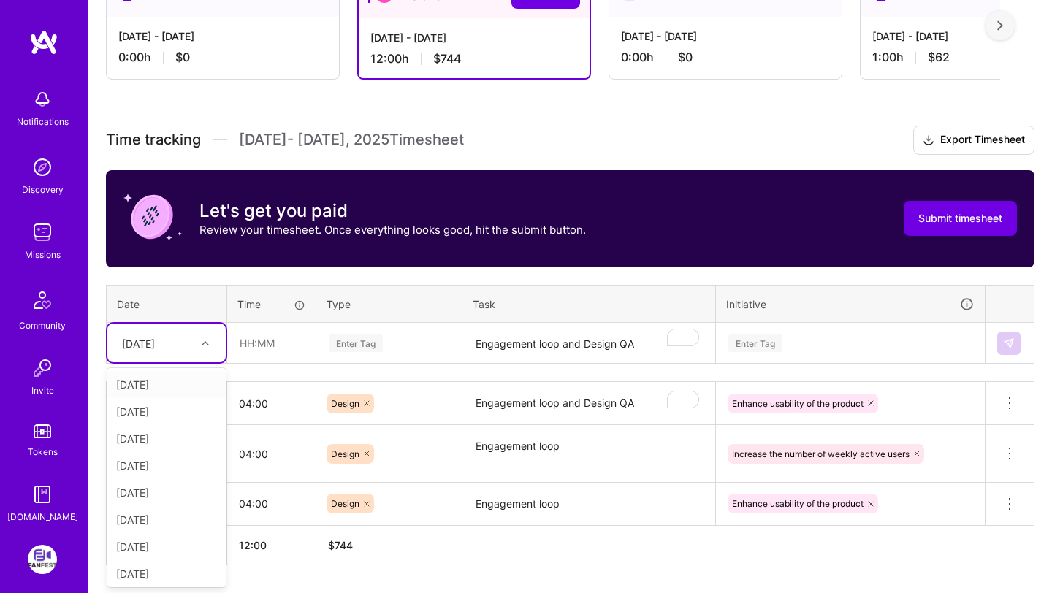
click at [197, 340] on div at bounding box center [207, 343] width 23 height 19
click at [177, 548] on div "[DATE]" at bounding box center [166, 546] width 118 height 27
click at [405, 340] on div "Enter Tag" at bounding box center [388, 343] width 123 height 18
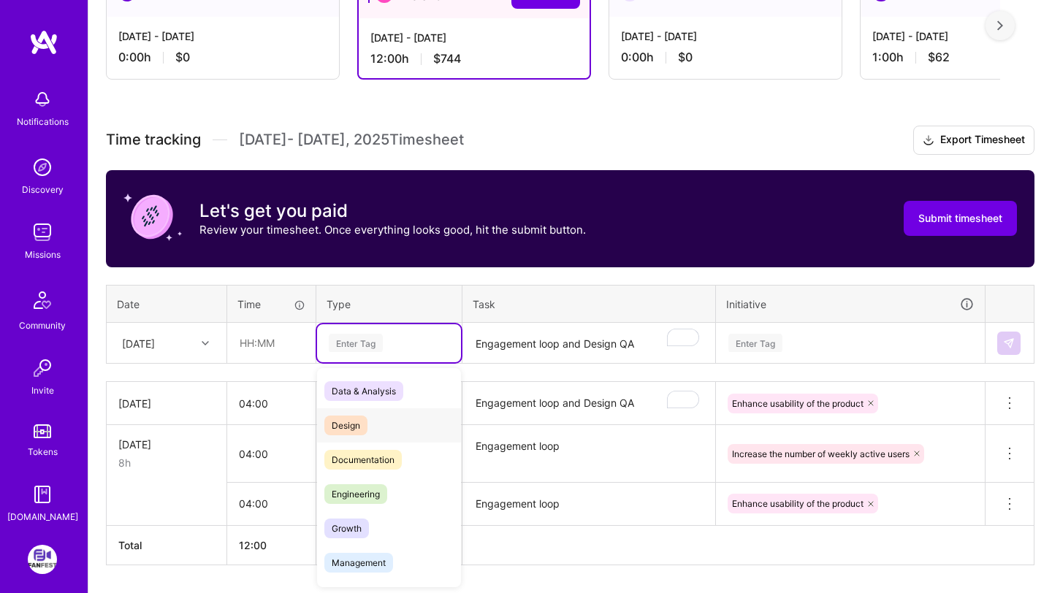
click at [367, 417] on div "Design" at bounding box center [389, 425] width 144 height 34
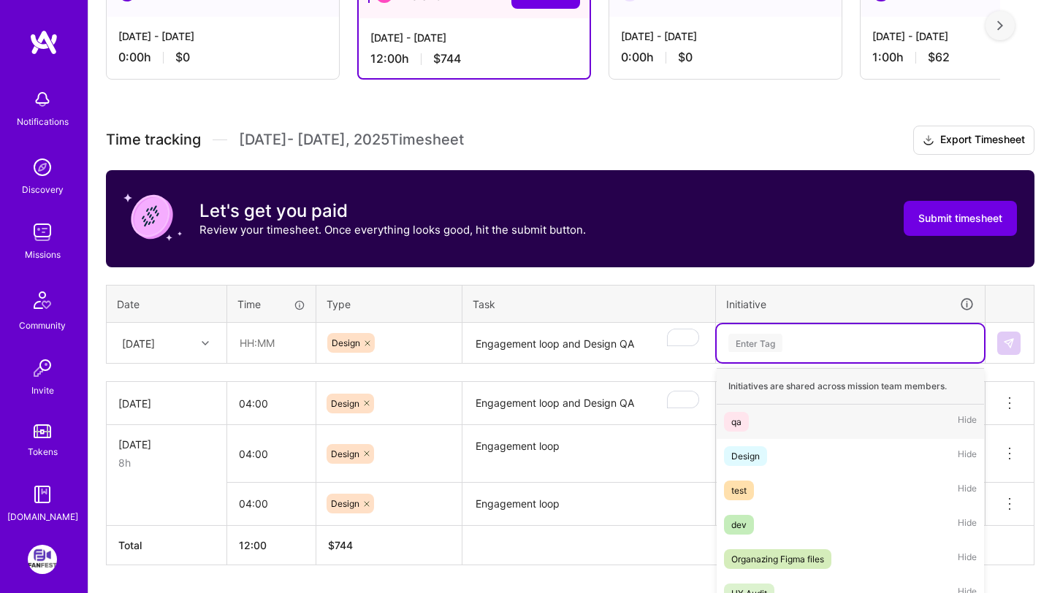
scroll to position [371, 0]
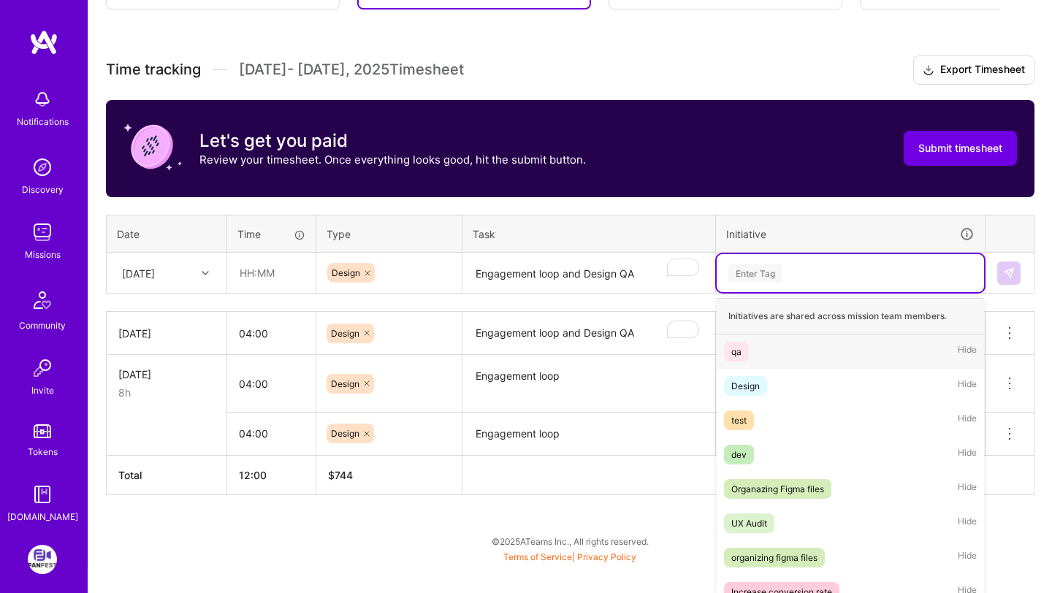
click at [785, 292] on div "option Enhance usability of the product, selected. option qa focused, 1 of 13. …" at bounding box center [850, 273] width 267 height 38
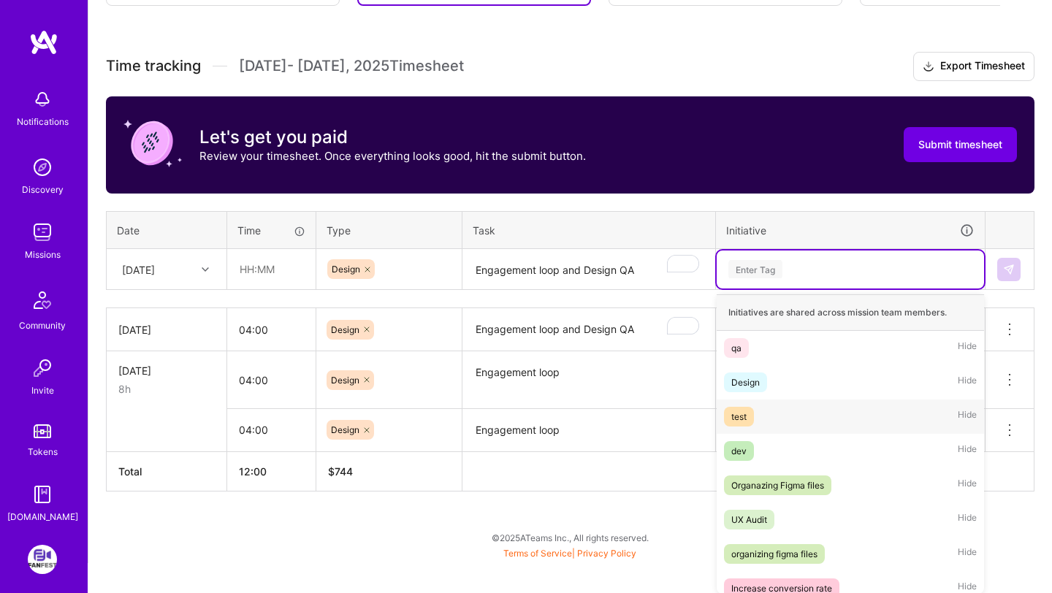
scroll to position [183, 0]
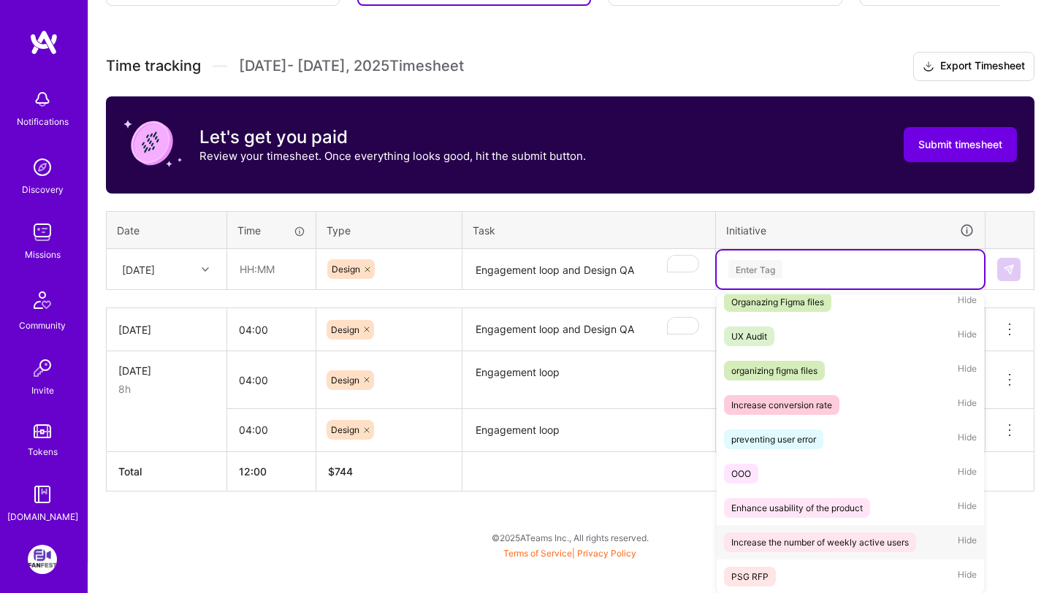
click at [818, 538] on div "Increase the number of weekly active users" at bounding box center [820, 542] width 178 height 15
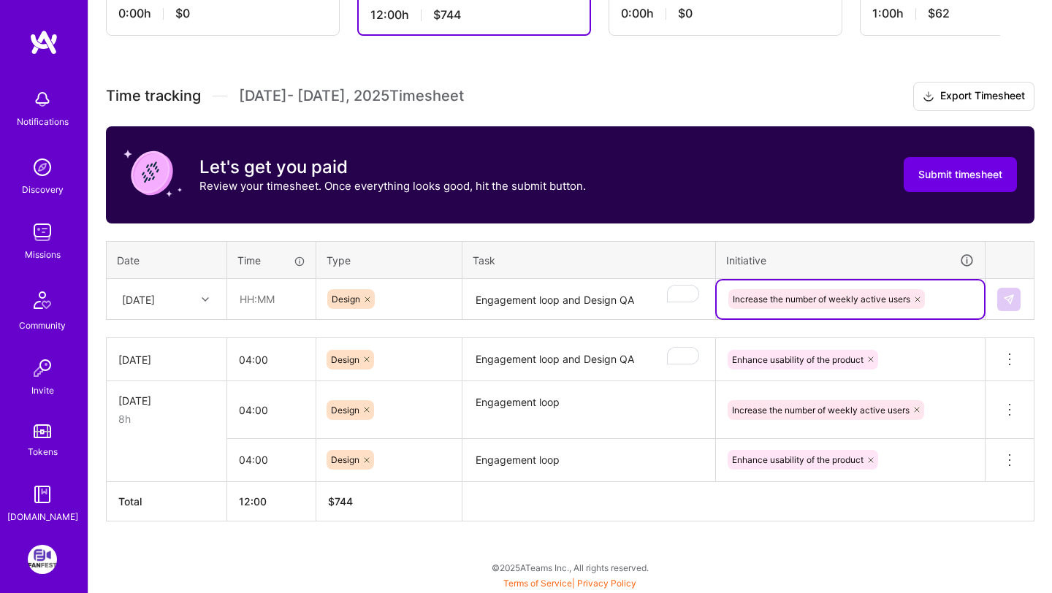
scroll to position [340, 0]
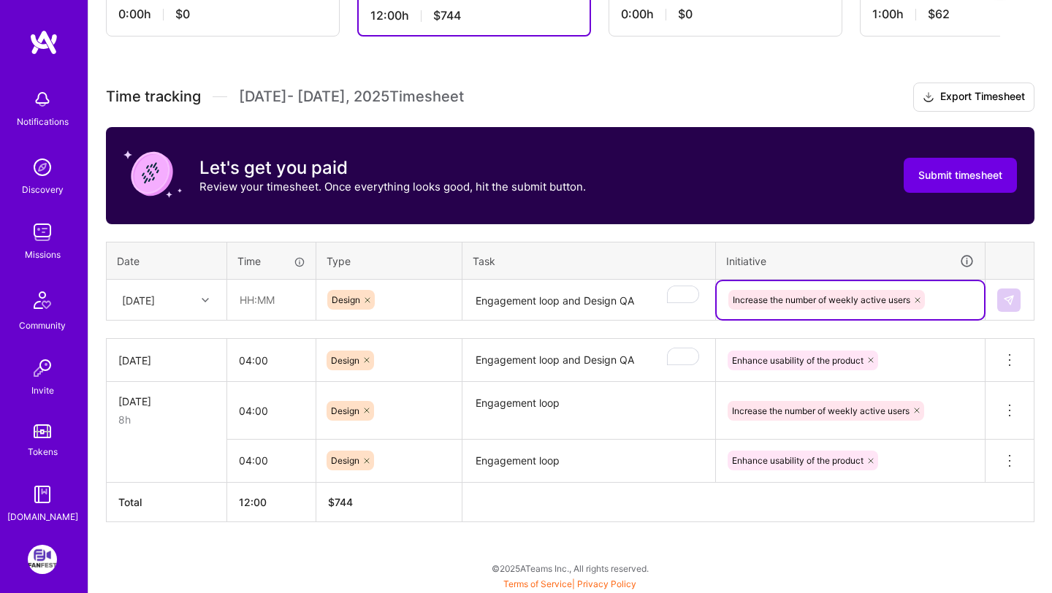
click at [751, 254] on div "Initiative" at bounding box center [850, 261] width 248 height 17
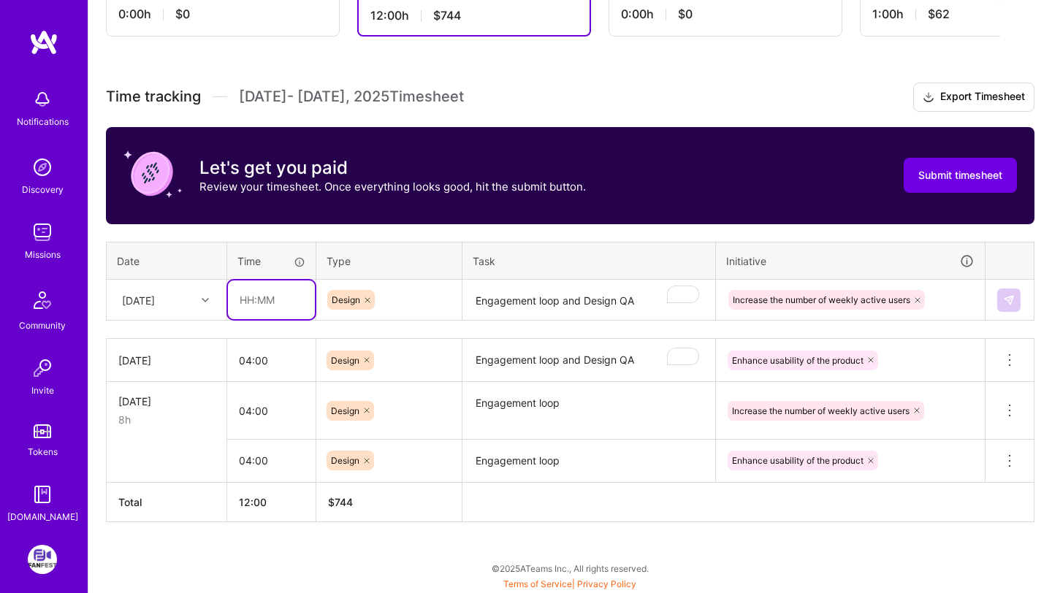
click at [273, 310] on input "text" at bounding box center [271, 300] width 87 height 39
type input "04:00"
click at [338, 261] on th "Type" at bounding box center [389, 261] width 146 height 38
click at [1005, 296] on img at bounding box center [1009, 300] width 12 height 12
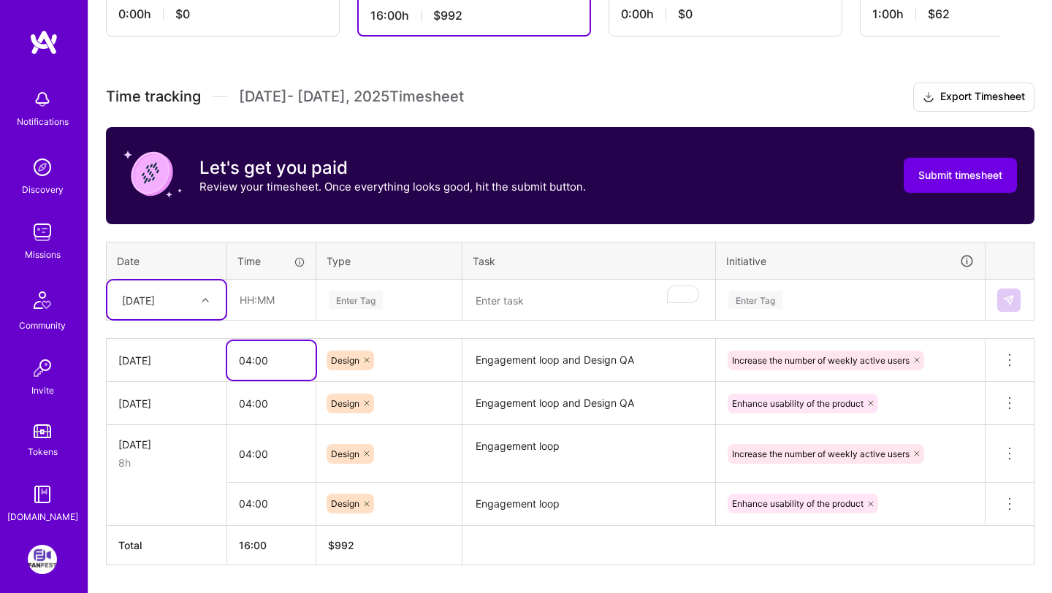
click at [251, 354] on input "04:00" at bounding box center [271, 360] width 88 height 39
type input "05:00"
click at [359, 222] on div "Let's get you paid Review your timesheet. Once everything looks good, hit the s…" at bounding box center [570, 175] width 929 height 97
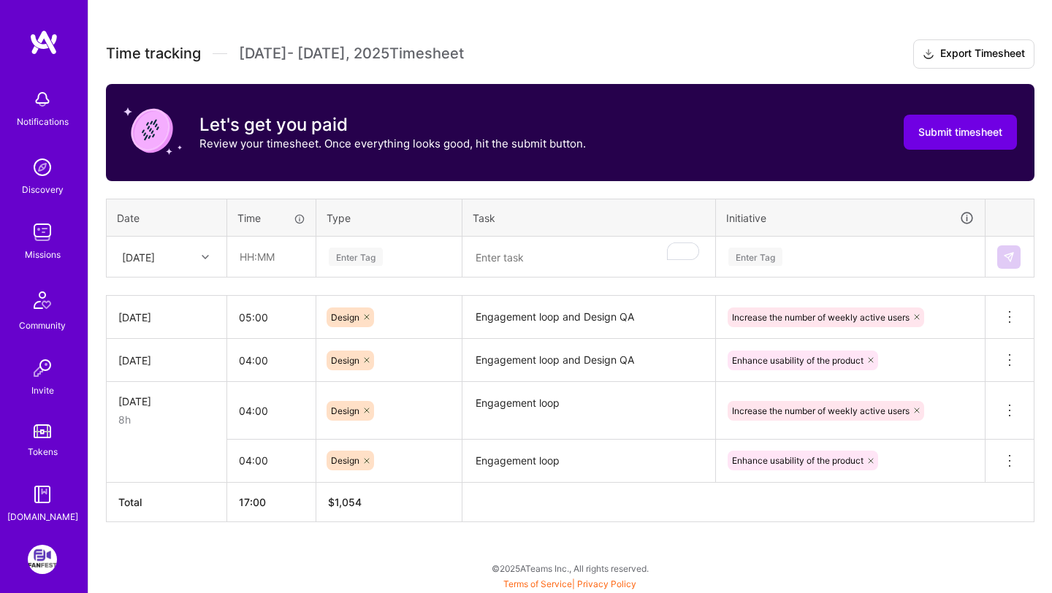
scroll to position [85, 0]
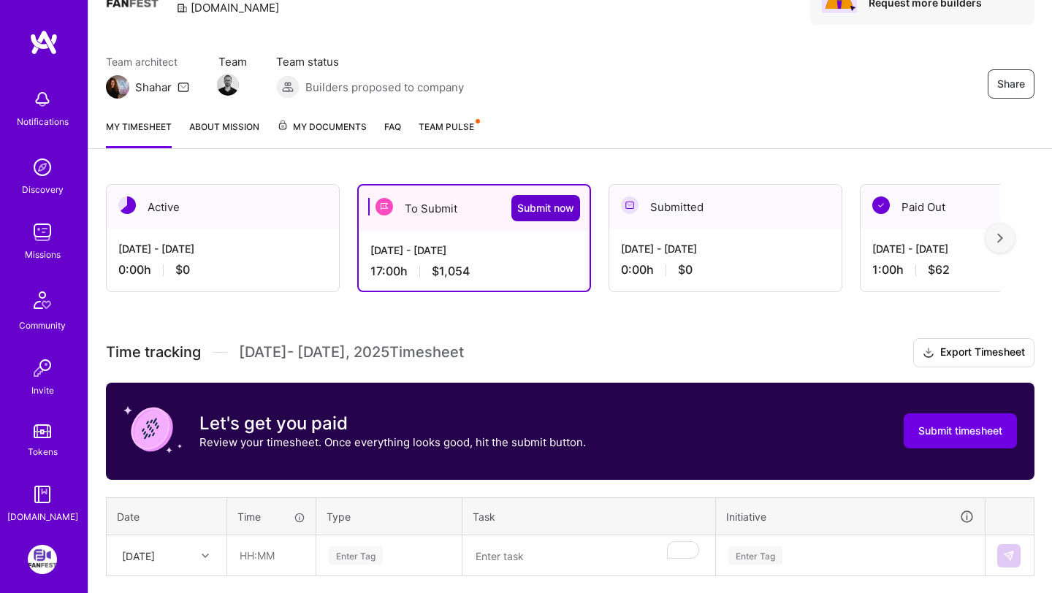
click at [526, 212] on span "Submit now" at bounding box center [545, 208] width 57 height 15
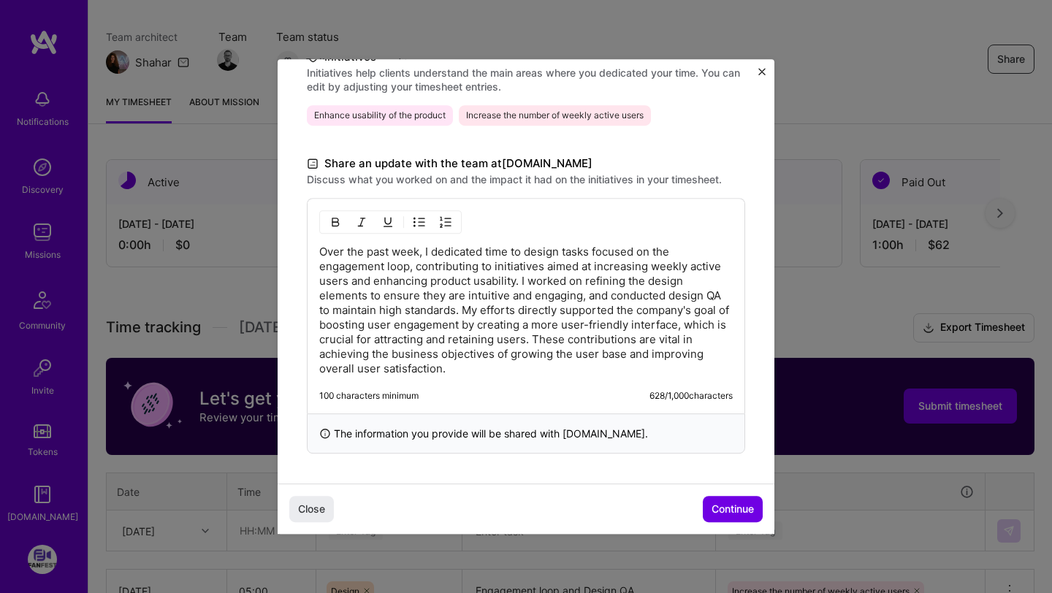
scroll to position [116, 0]
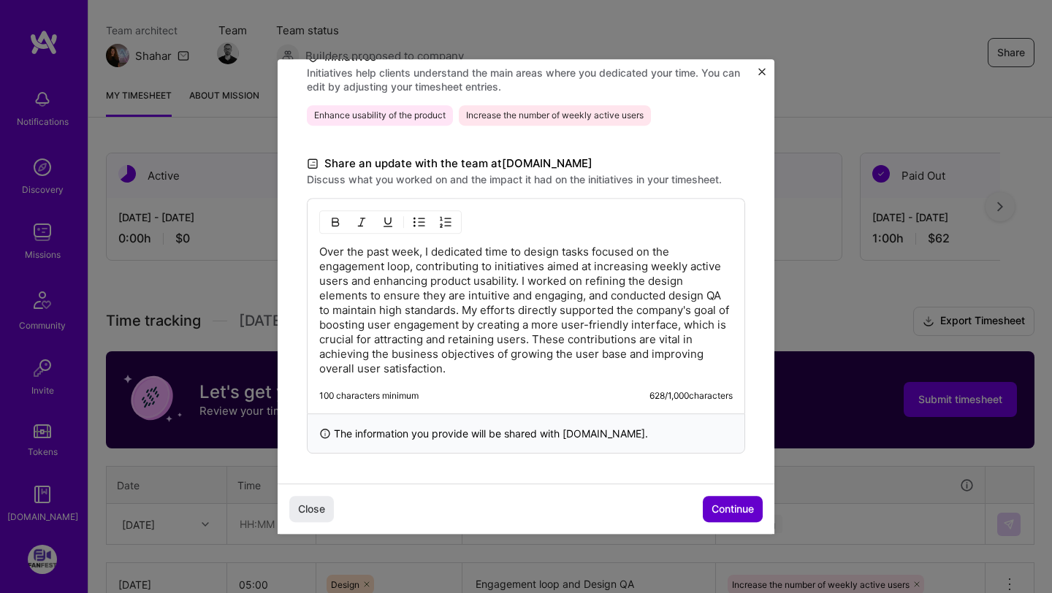
click at [731, 508] on span "Continue" at bounding box center [733, 509] width 42 height 15
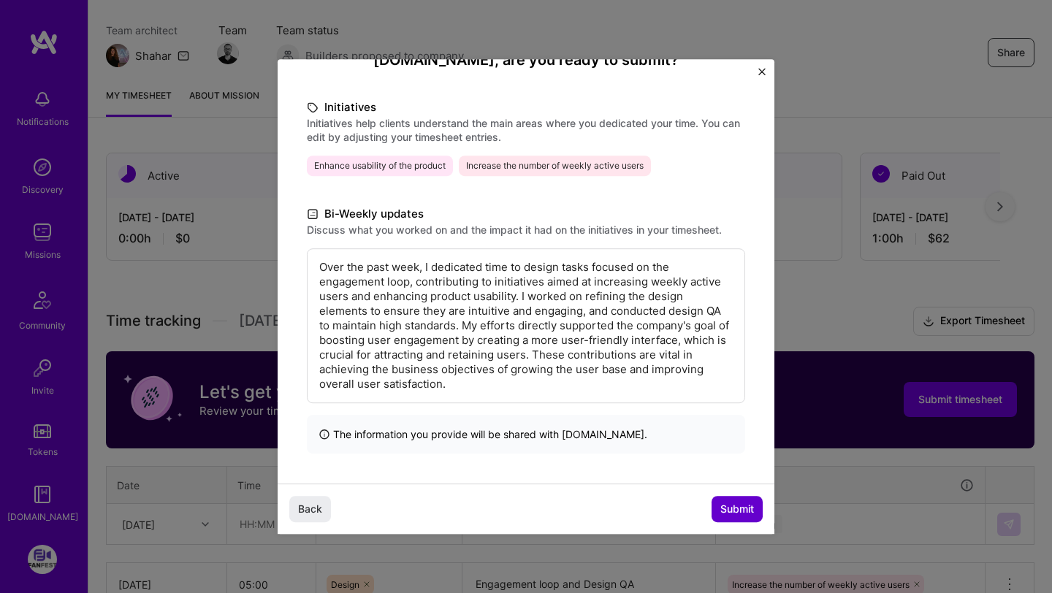
scroll to position [163, 0]
click at [731, 508] on span "Submit" at bounding box center [737, 509] width 34 height 15
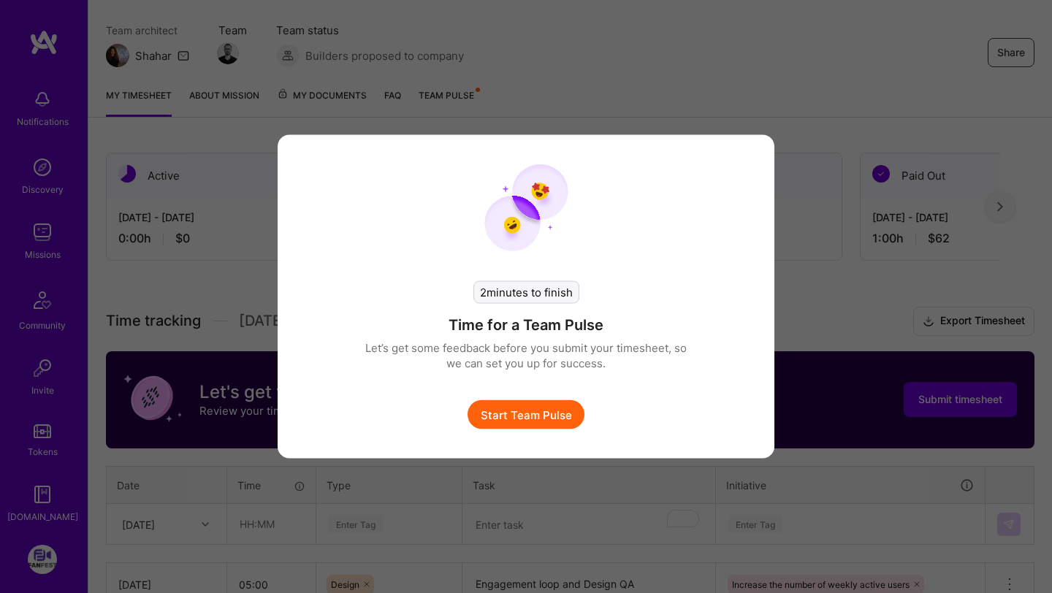
click at [558, 420] on button "Start Team Pulse" at bounding box center [526, 414] width 117 height 29
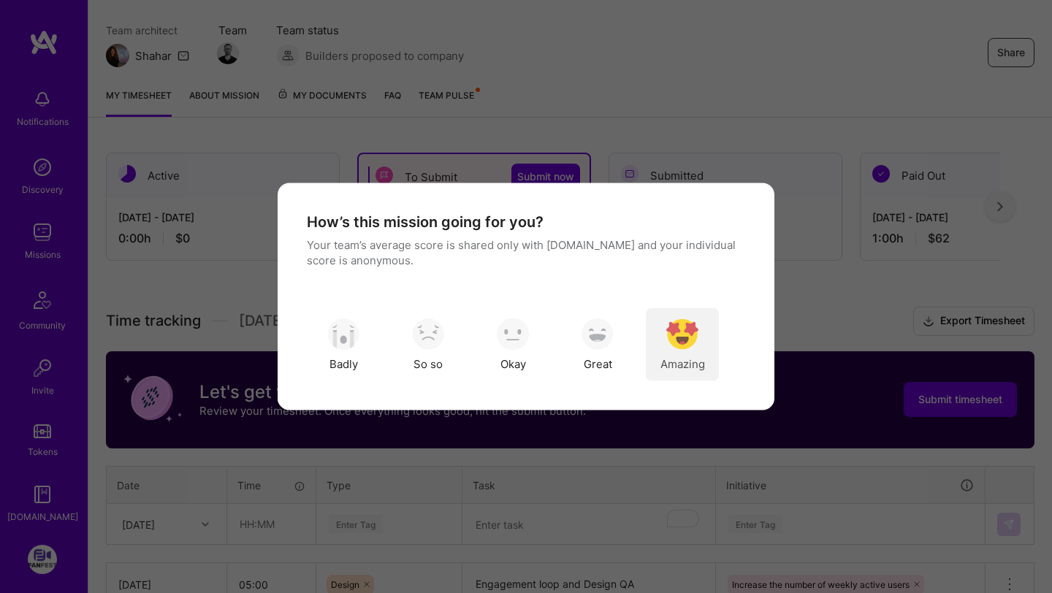
click at [681, 316] on div "Amazing" at bounding box center [682, 344] width 73 height 73
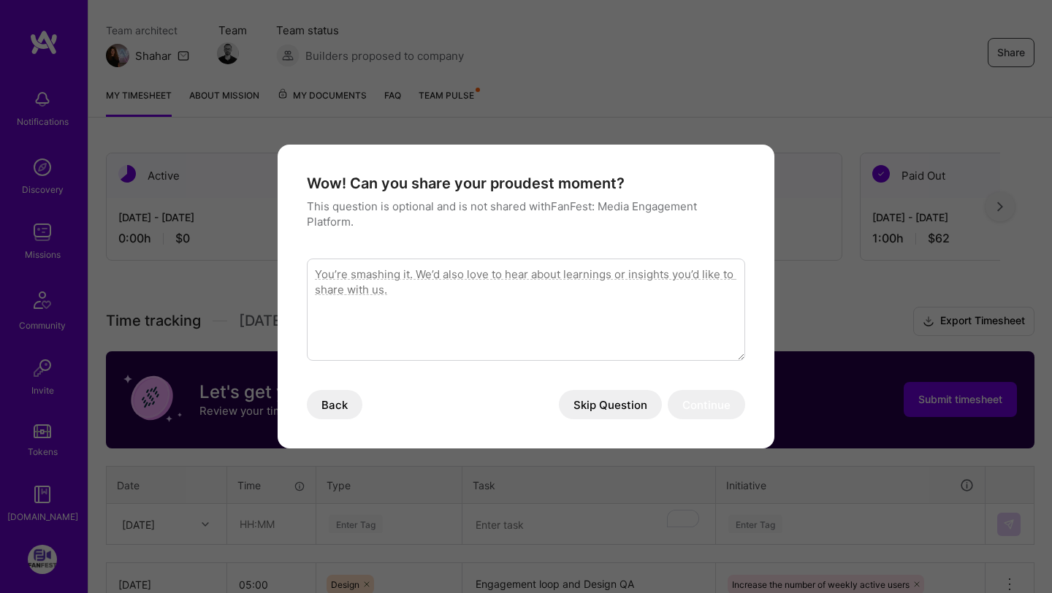
click at [633, 399] on button "Skip Question" at bounding box center [610, 404] width 103 height 29
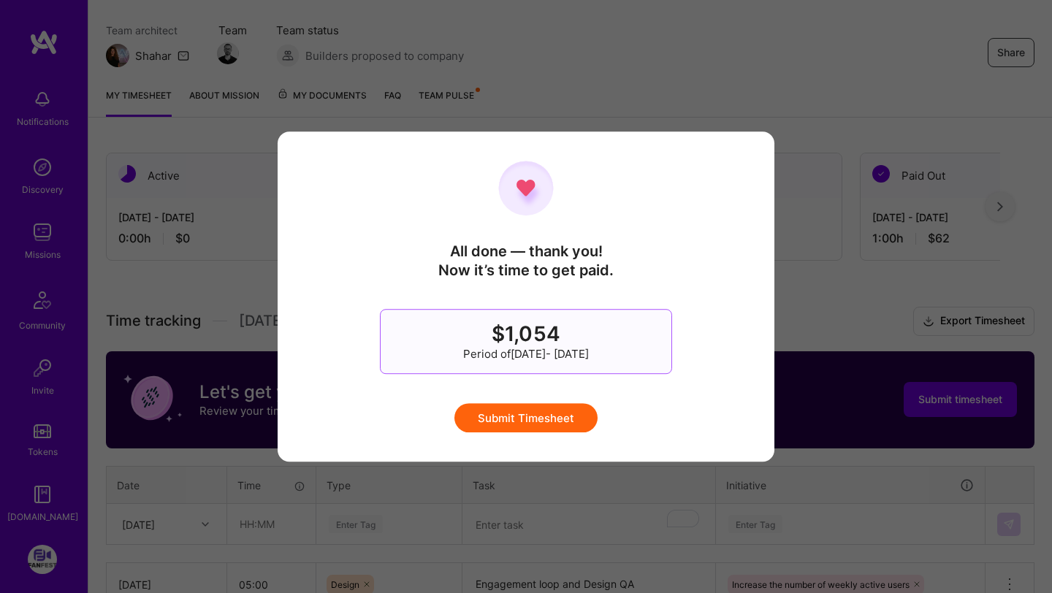
click at [555, 419] on button "Submit Timesheet" at bounding box center [525, 417] width 143 height 29
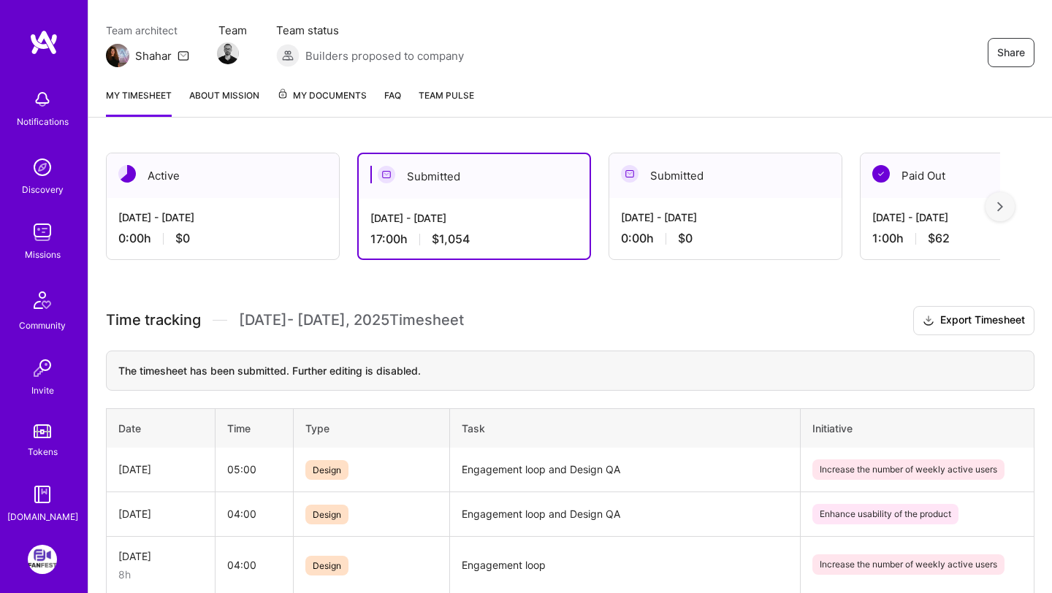
click at [216, 220] on div "[DATE] - [DATE]" at bounding box center [222, 217] width 209 height 15
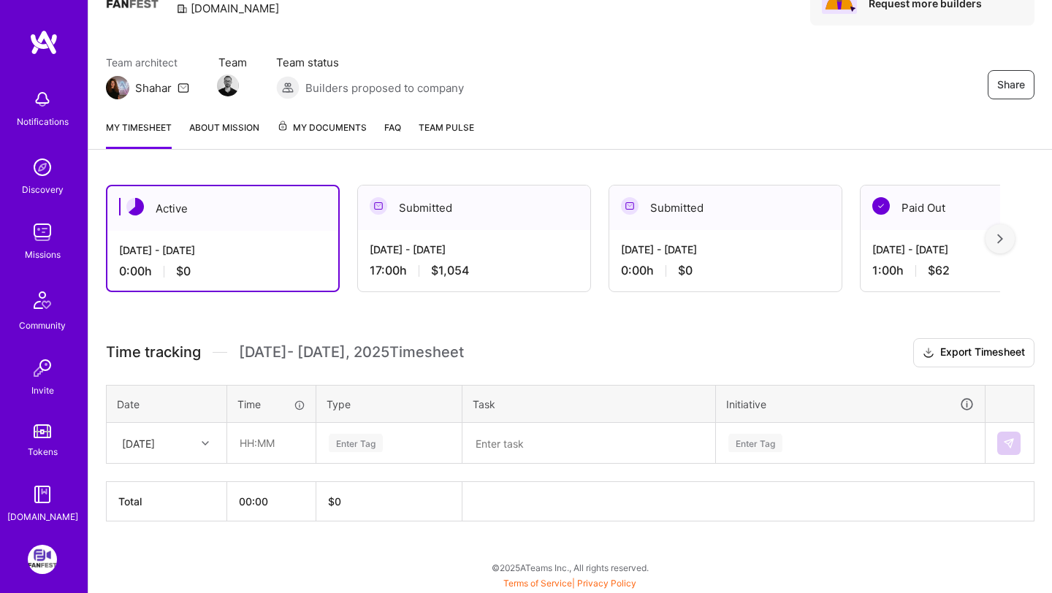
scroll to position [83, 0]
click at [39, 552] on img at bounding box center [42, 559] width 29 height 29
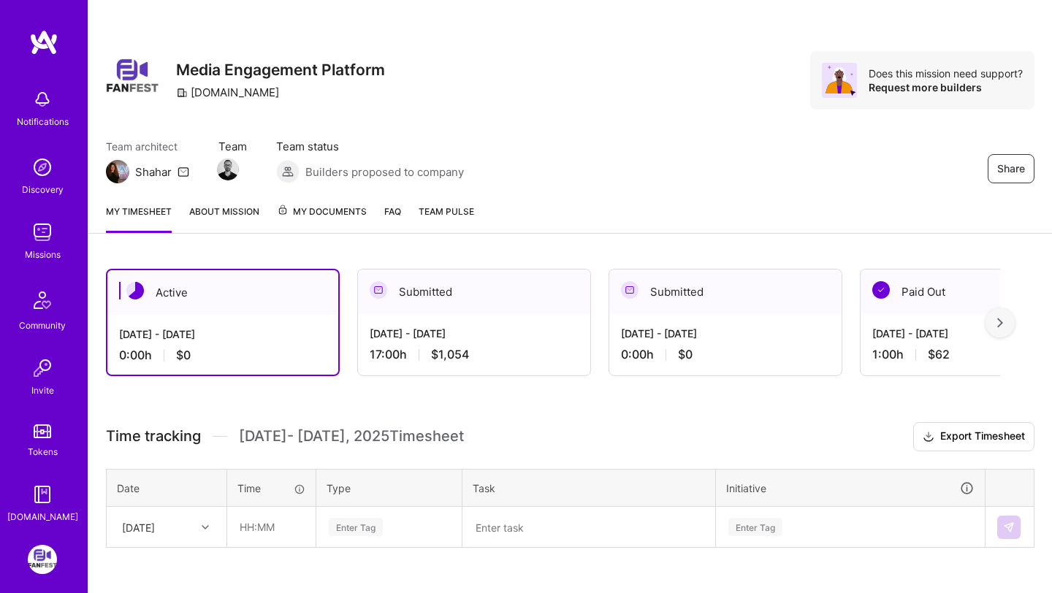
scroll to position [60, 0]
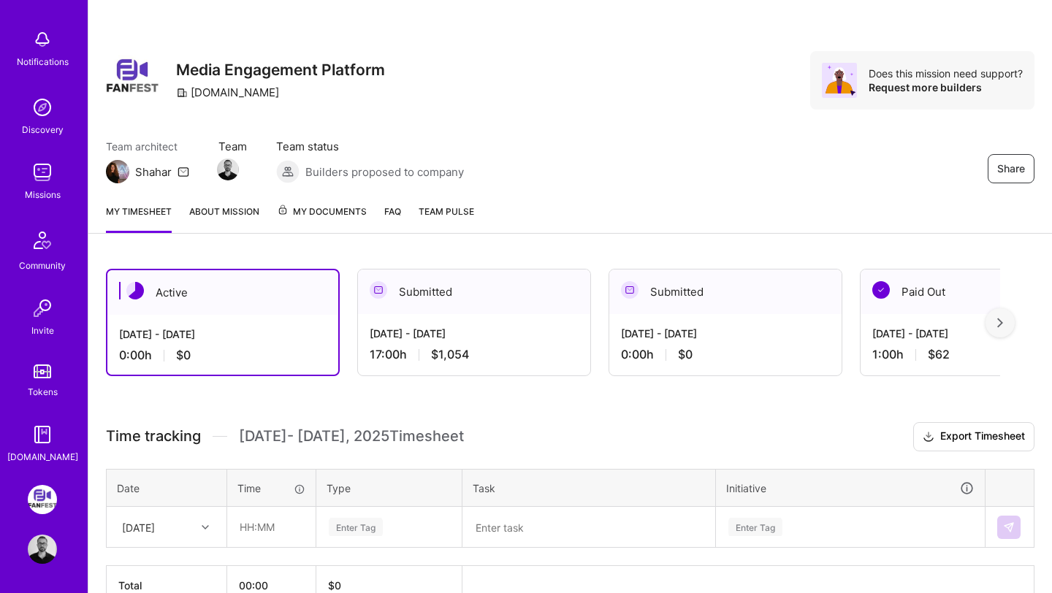
click at [46, 190] on div "Missions" at bounding box center [43, 194] width 36 height 15
